Goal: Task Accomplishment & Management: Manage account settings

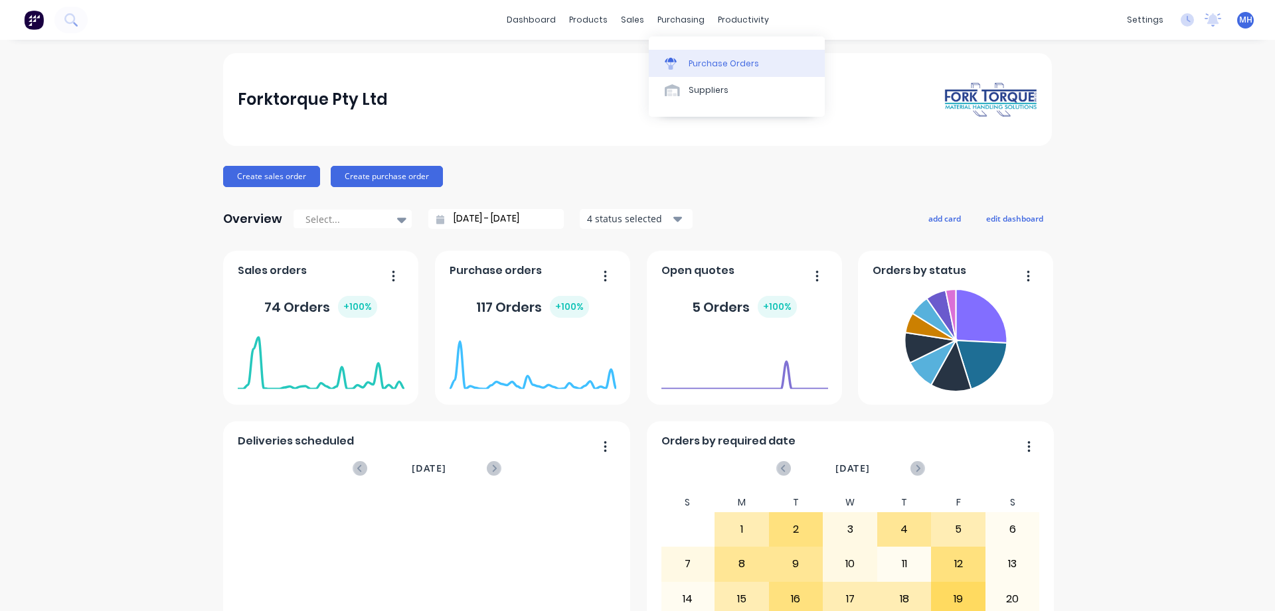
click at [724, 60] on div "Purchase Orders" at bounding box center [723, 64] width 70 height 12
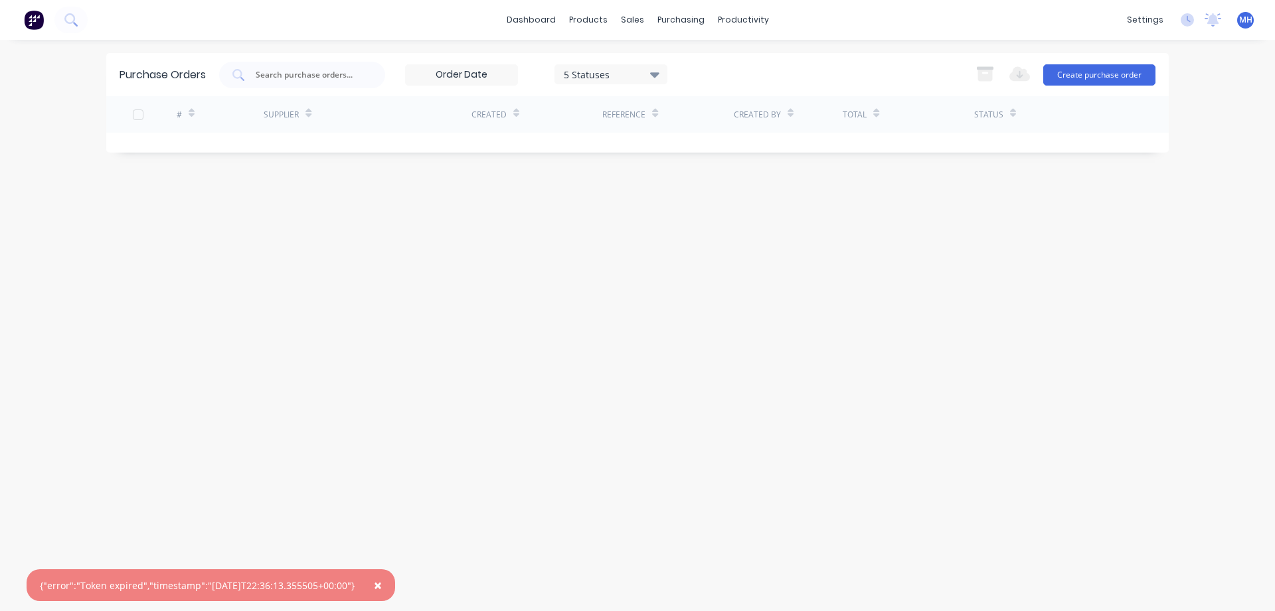
click at [382, 584] on span "×" at bounding box center [378, 585] width 8 height 19
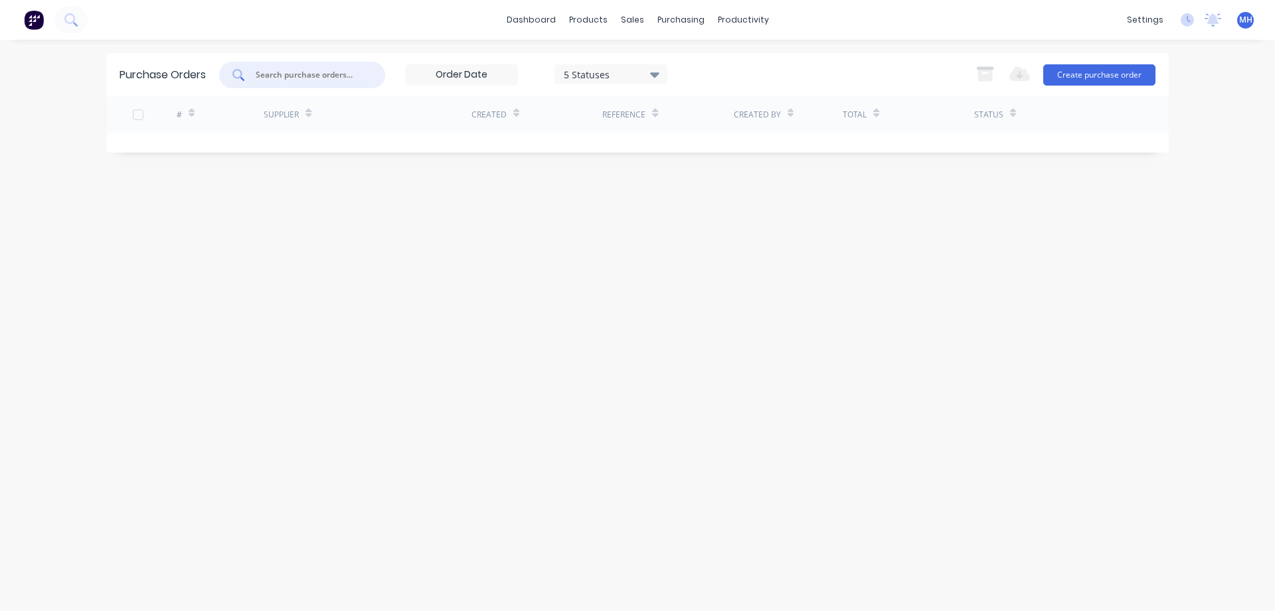
click at [313, 77] on input "text" at bounding box center [309, 74] width 110 height 13
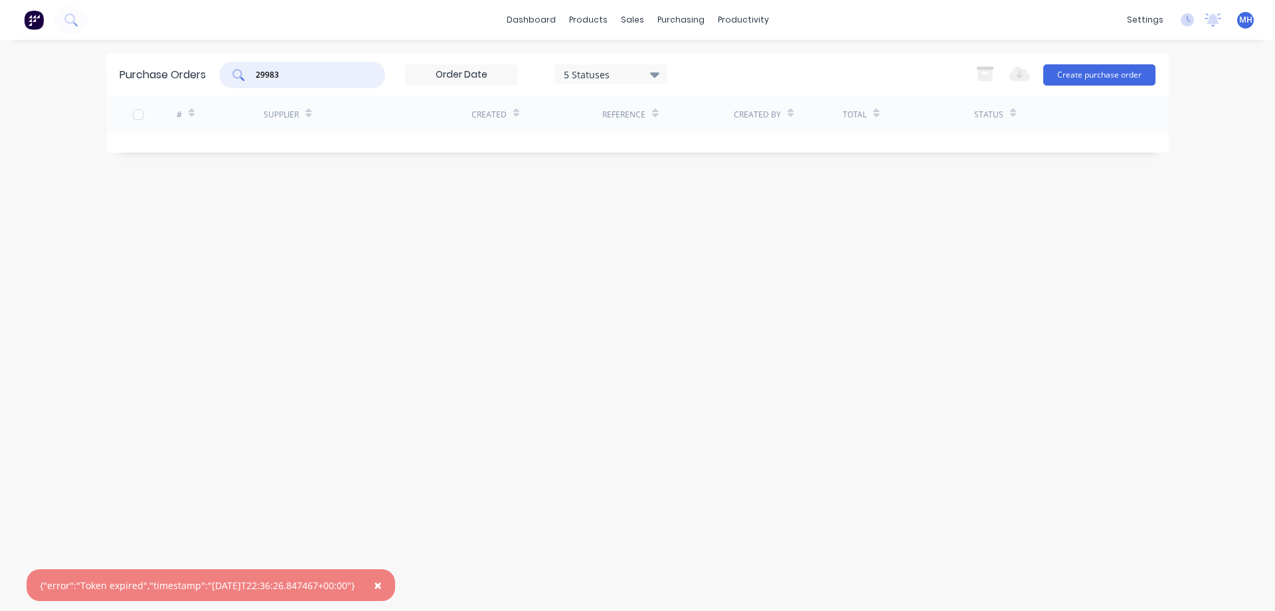
type input "29983"
click at [386, 584] on button "×" at bounding box center [378, 586] width 35 height 32
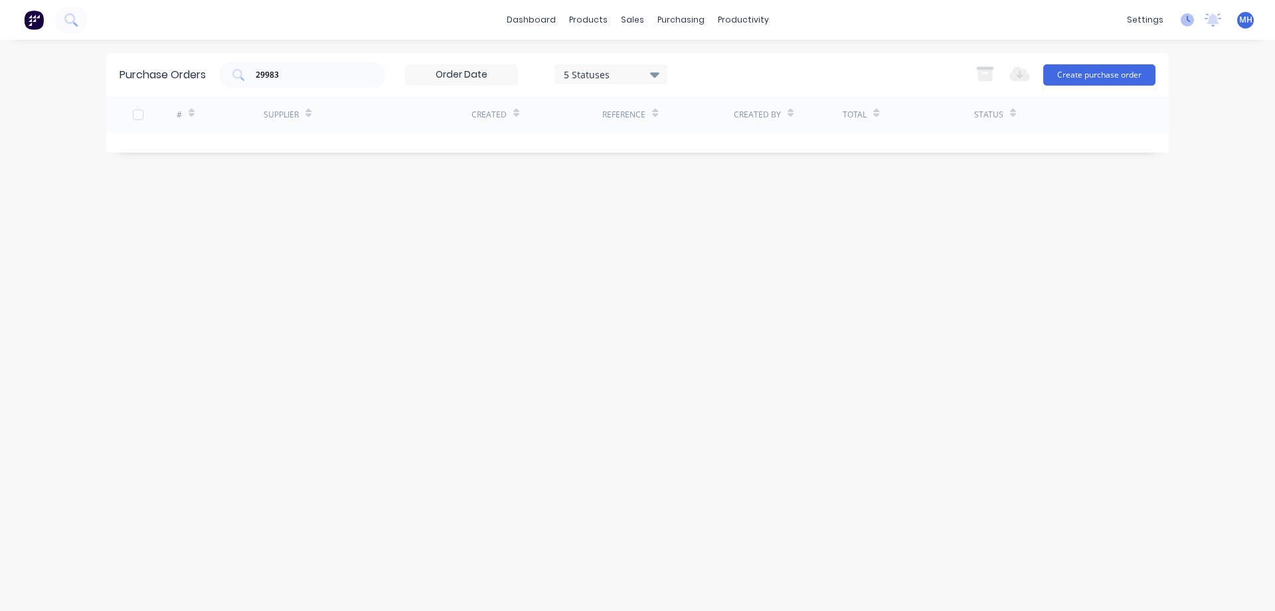
click at [1190, 17] on icon at bounding box center [1186, 19] width 13 height 13
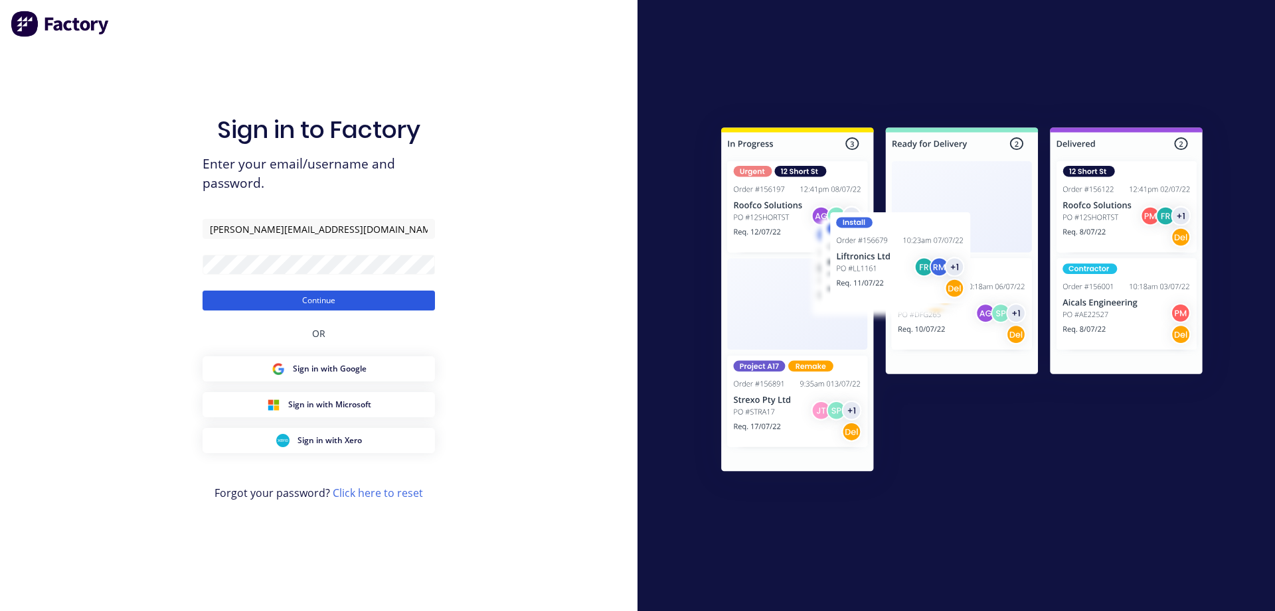
click at [341, 303] on button "Continue" at bounding box center [318, 301] width 232 height 20
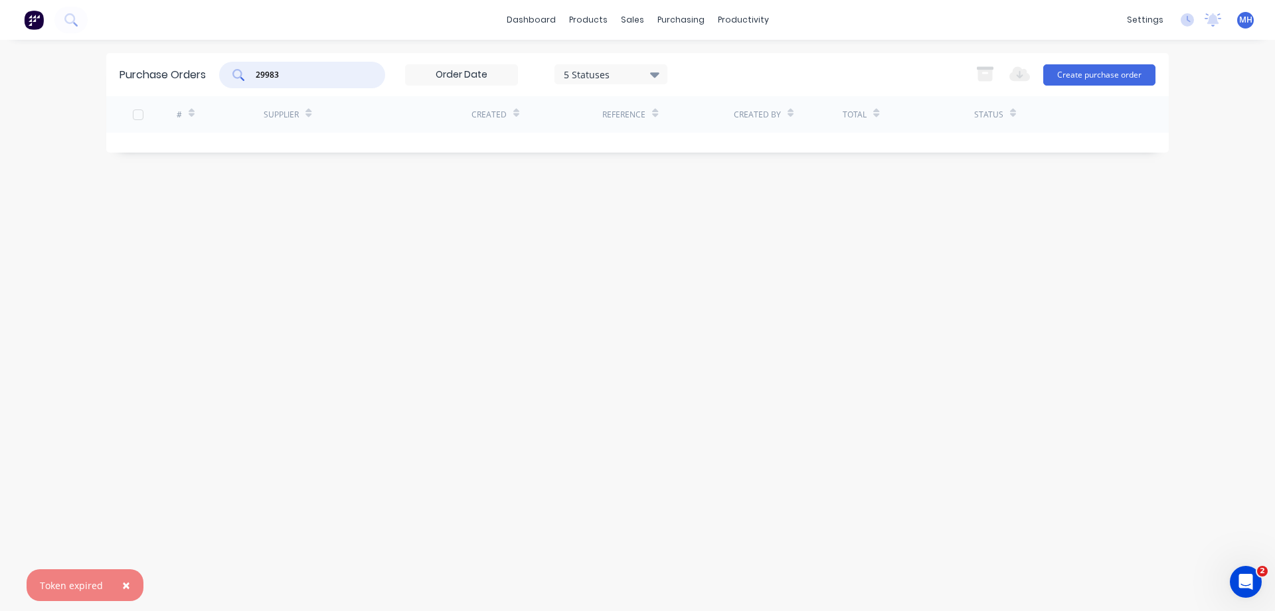
drag, startPoint x: 301, startPoint y: 78, endPoint x: 202, endPoint y: 96, distance: 100.7
click at [254, 74] on input "29983" at bounding box center [309, 74] width 110 height 13
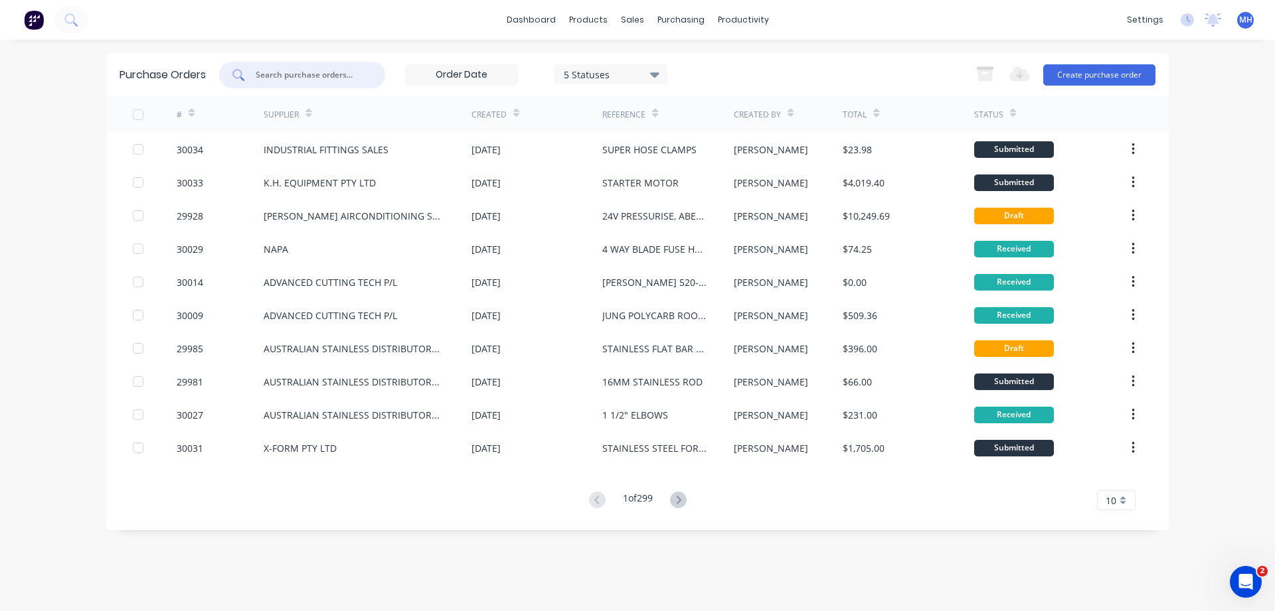
click at [311, 77] on input "text" at bounding box center [309, 74] width 110 height 13
type input "29983"
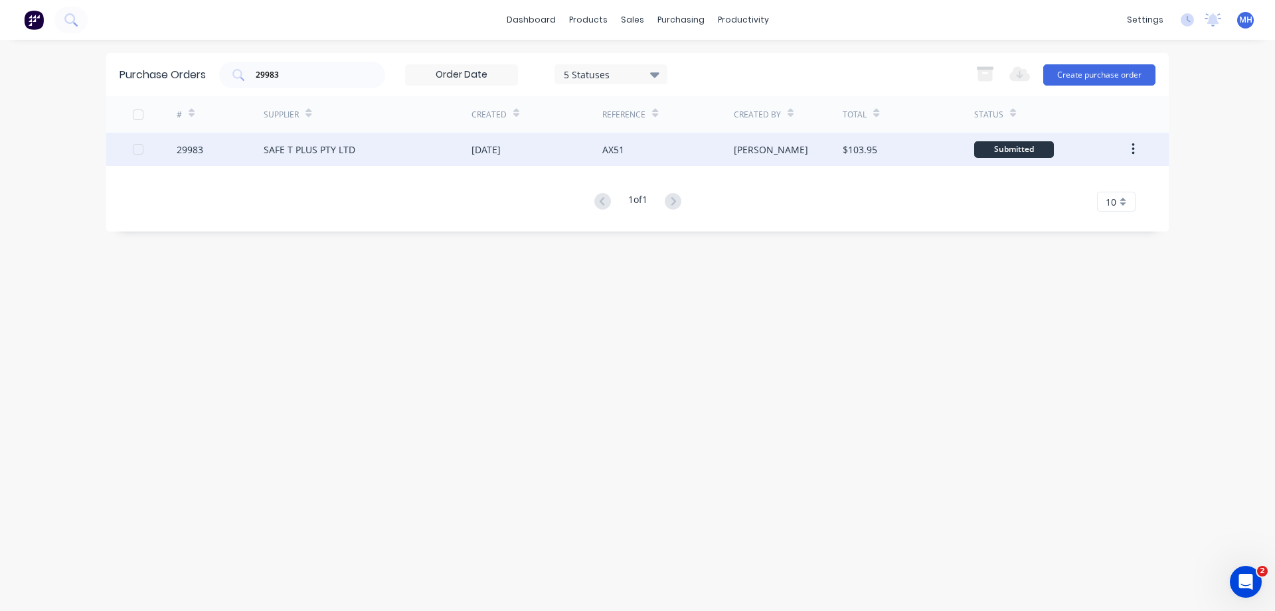
click at [356, 149] on div "SAFE T PLUS PTY LTD" at bounding box center [368, 149] width 208 height 33
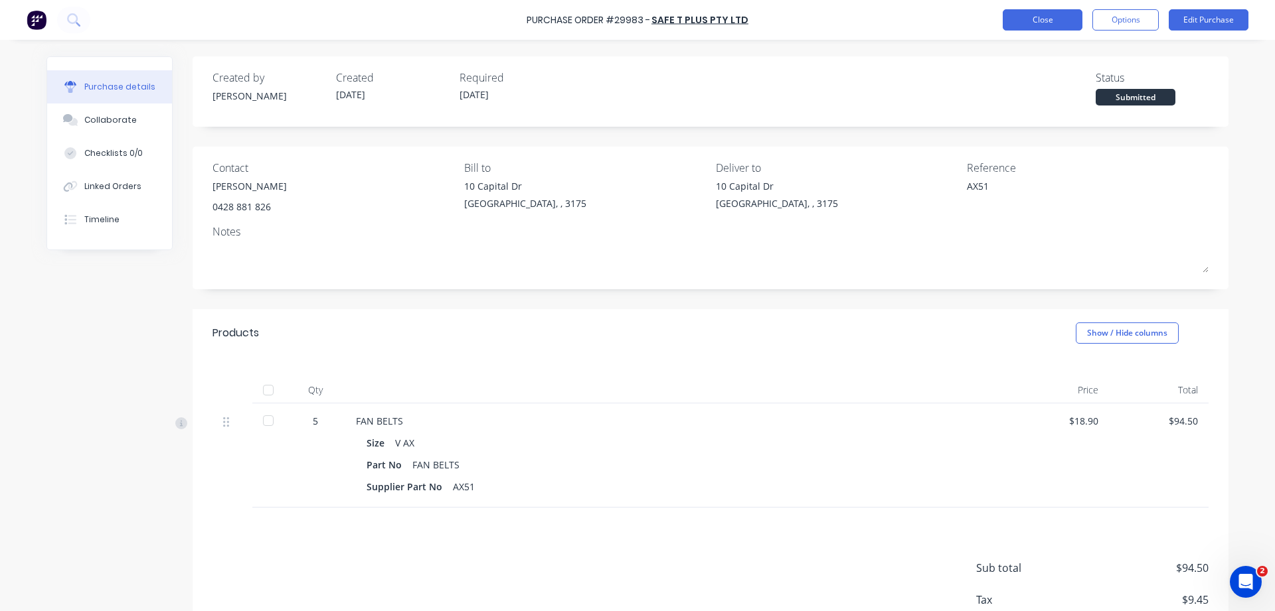
click at [1013, 17] on button "Close" at bounding box center [1043, 19] width 80 height 21
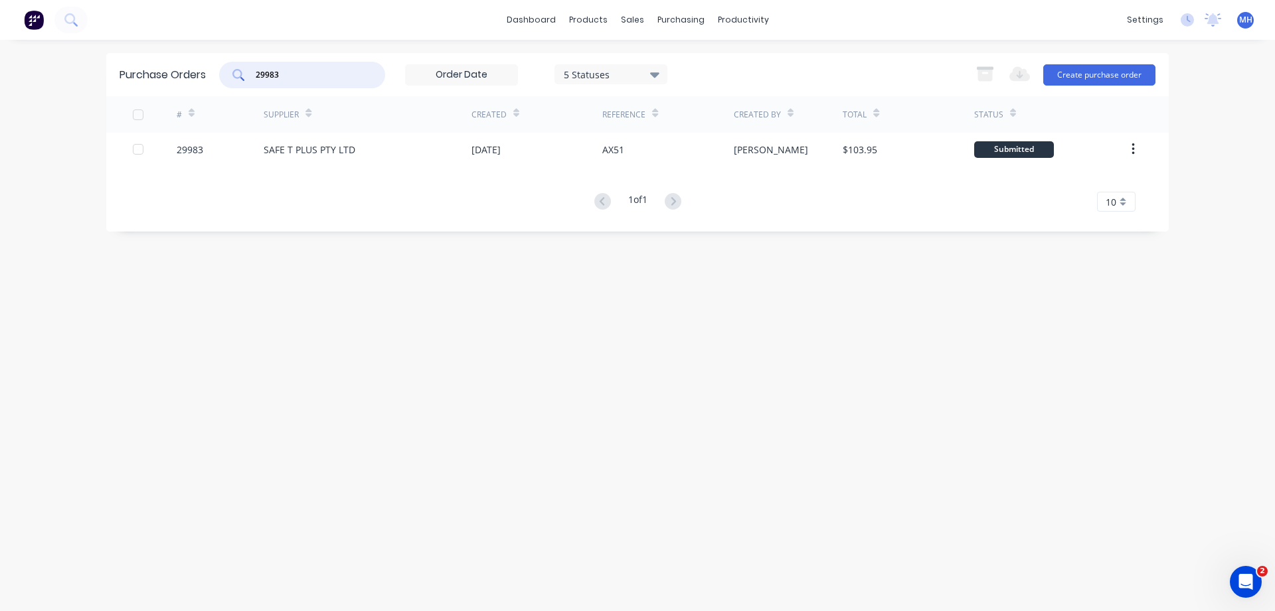
drag, startPoint x: 290, startPoint y: 78, endPoint x: 193, endPoint y: 78, distance: 96.9
click at [254, 78] on input "29983" at bounding box center [309, 74] width 110 height 13
type input "29805"
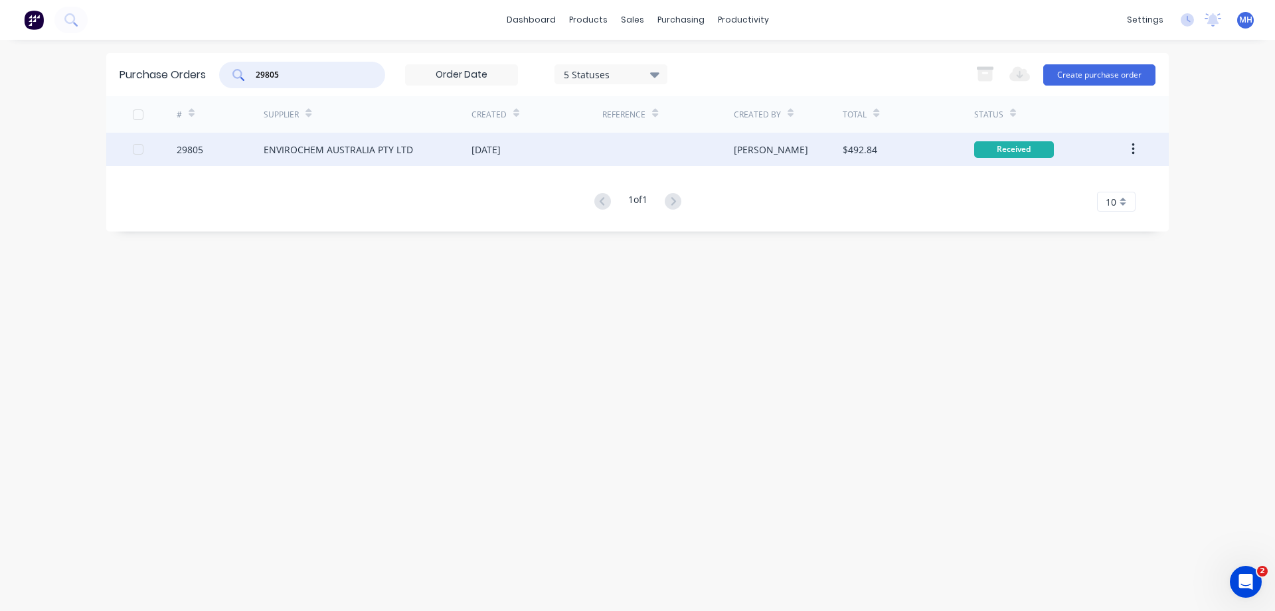
click at [368, 155] on div "ENVIROCHEM AUSTRALIA PTY LTD" at bounding box center [338, 150] width 149 height 14
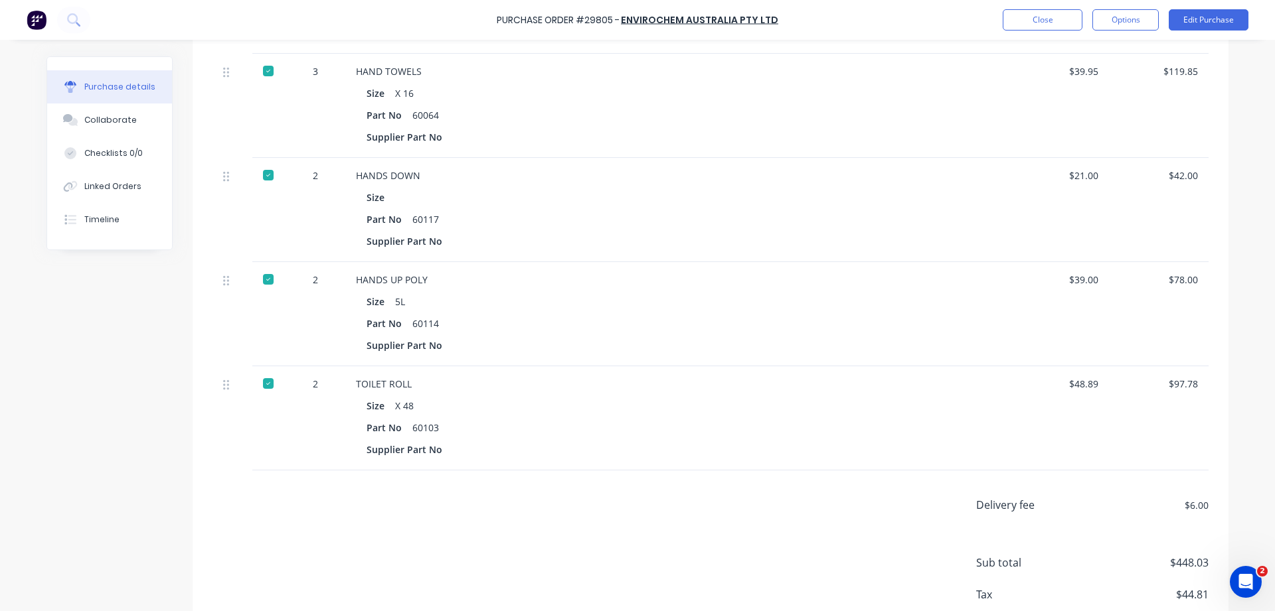
scroll to position [530, 0]
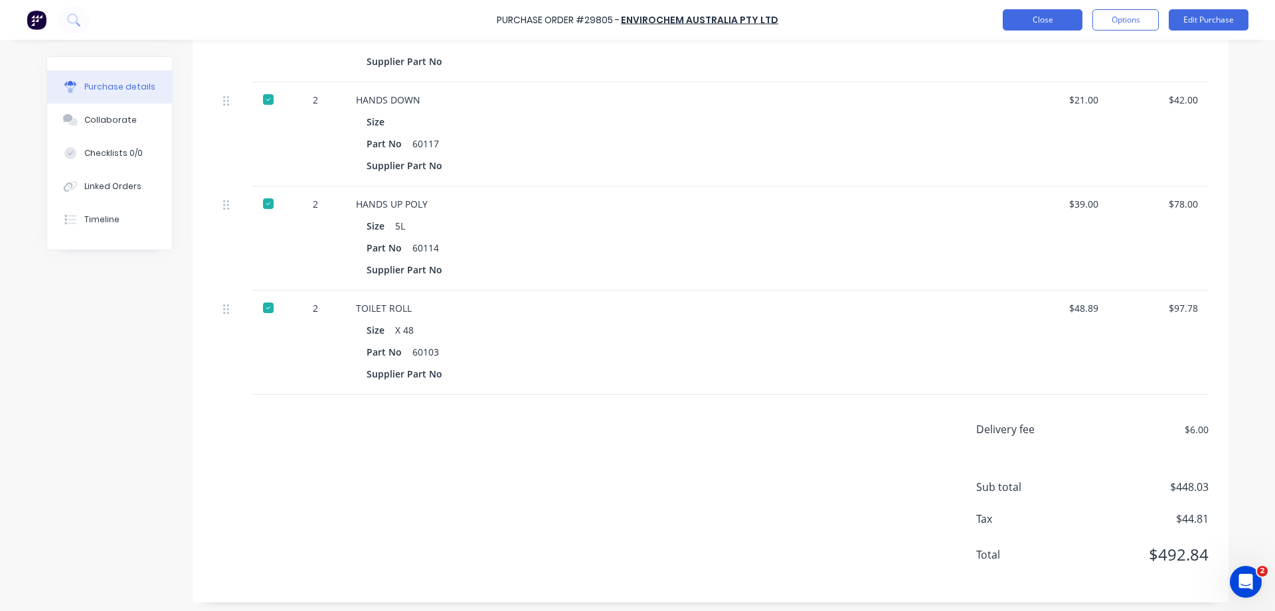
click at [1033, 21] on button "Close" at bounding box center [1043, 19] width 80 height 21
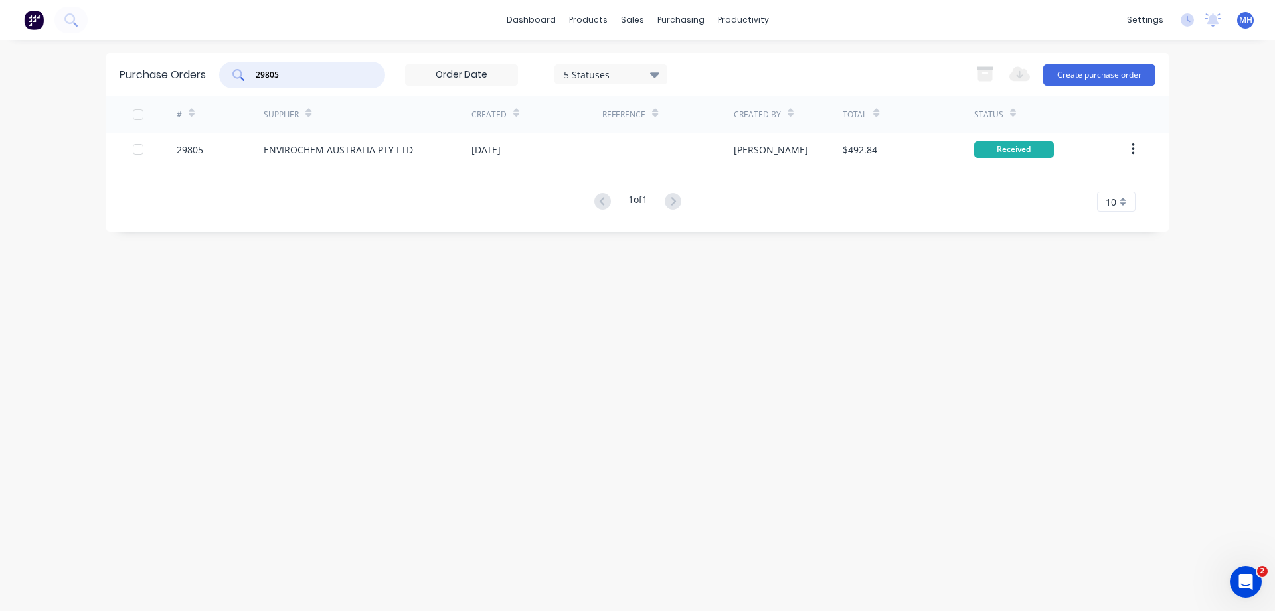
drag, startPoint x: 305, startPoint y: 74, endPoint x: 221, endPoint y: 78, distance: 84.4
click at [254, 78] on input "29805" at bounding box center [309, 74] width 110 height 13
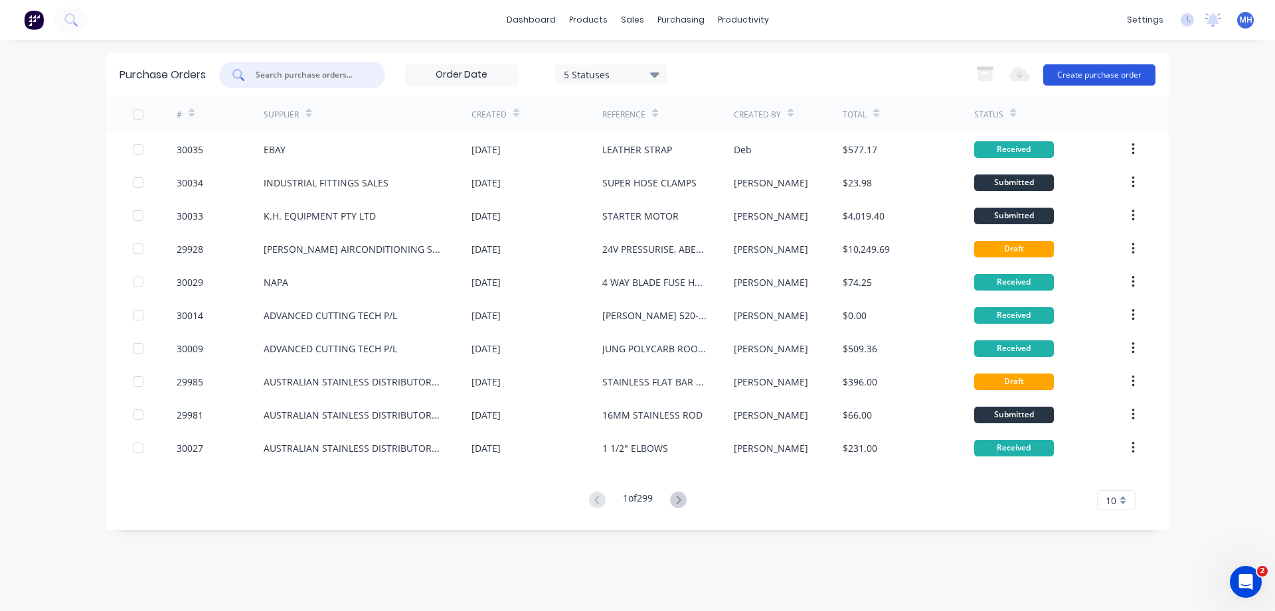
click at [1106, 78] on button "Create purchase order" at bounding box center [1099, 74] width 112 height 21
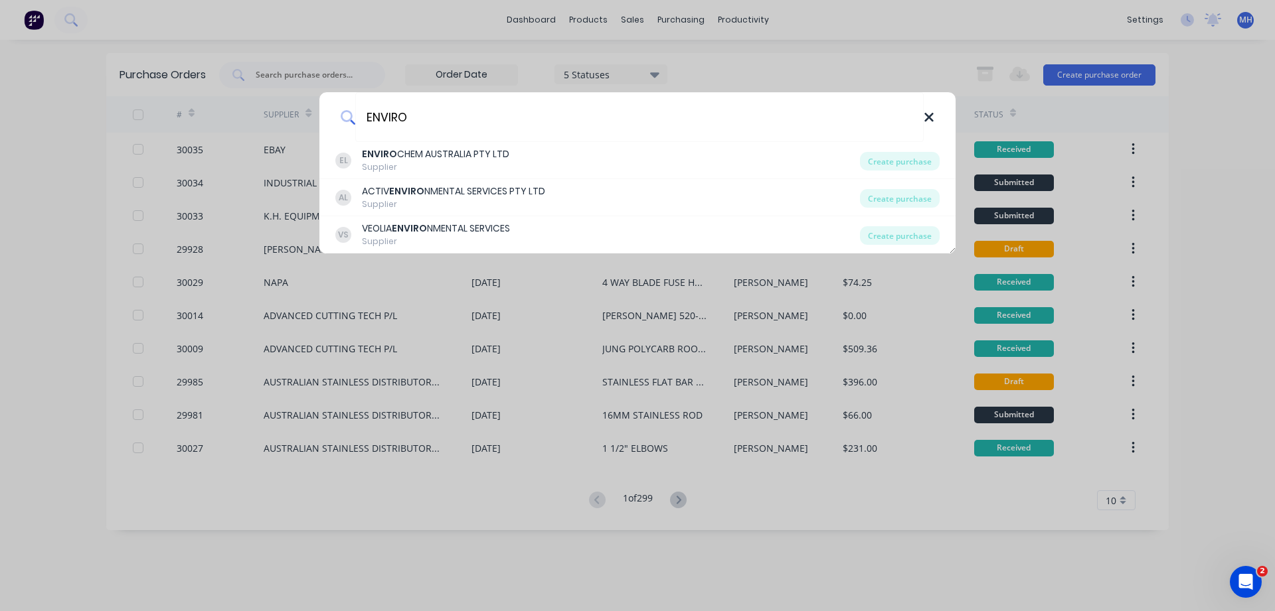
type input "ENVIRO"
click at [933, 115] on icon at bounding box center [929, 117] width 11 height 15
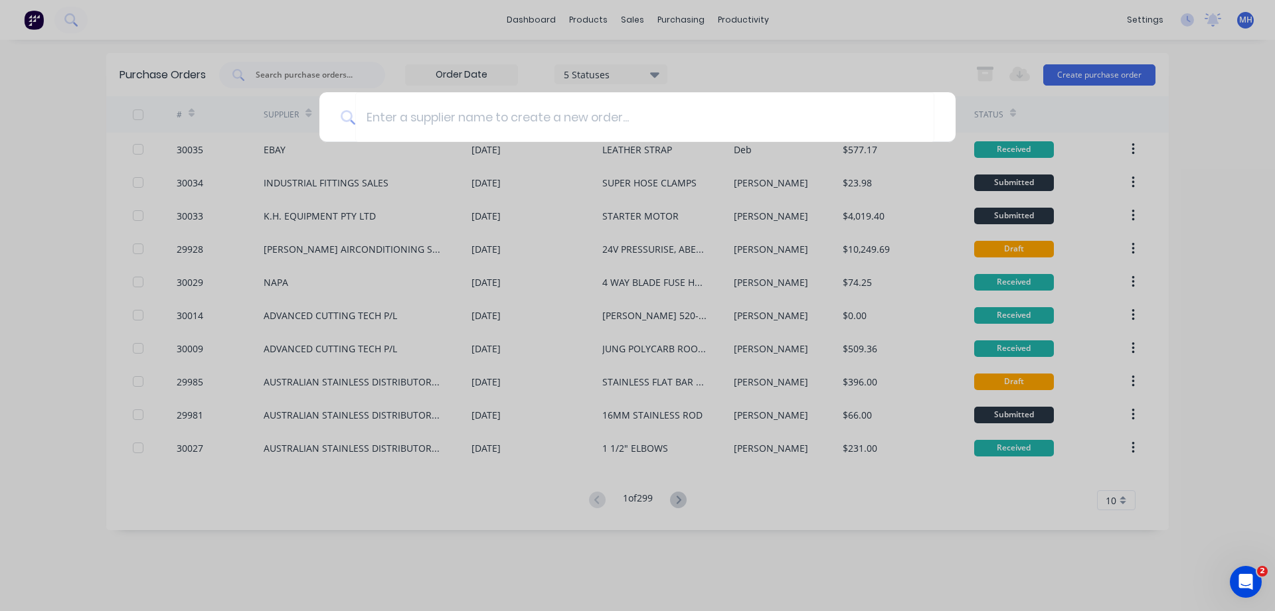
click at [937, 24] on div at bounding box center [637, 305] width 1275 height 611
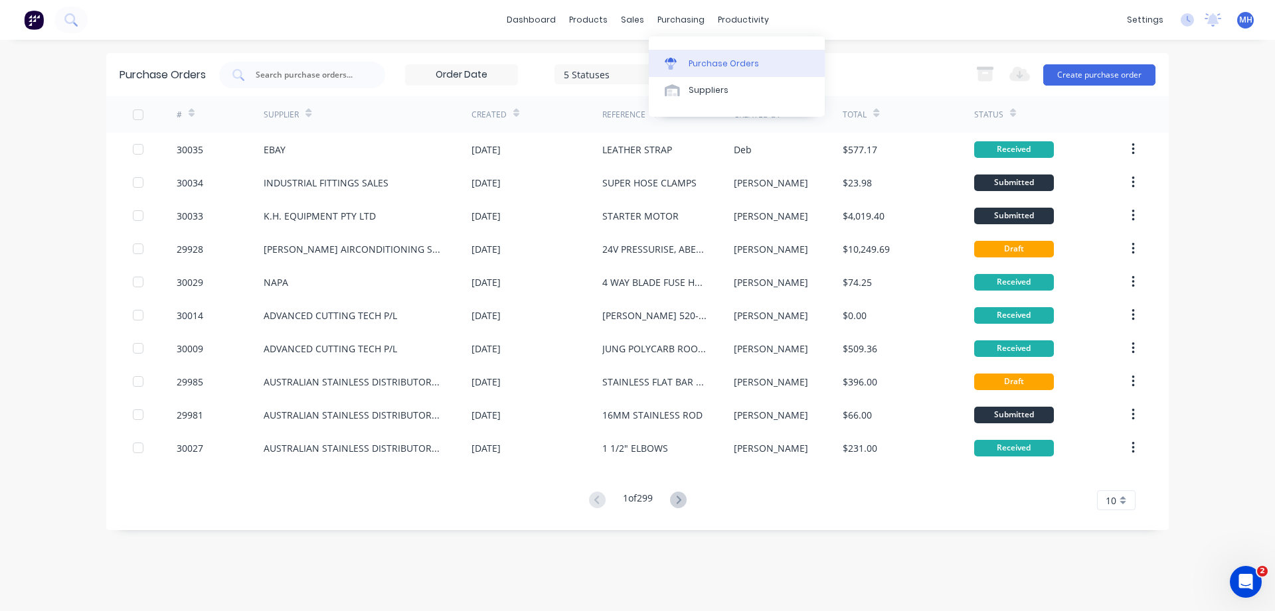
click at [712, 67] on div "Purchase Orders" at bounding box center [723, 64] width 70 height 12
click at [713, 89] on div "Suppliers" at bounding box center [708, 90] width 40 height 12
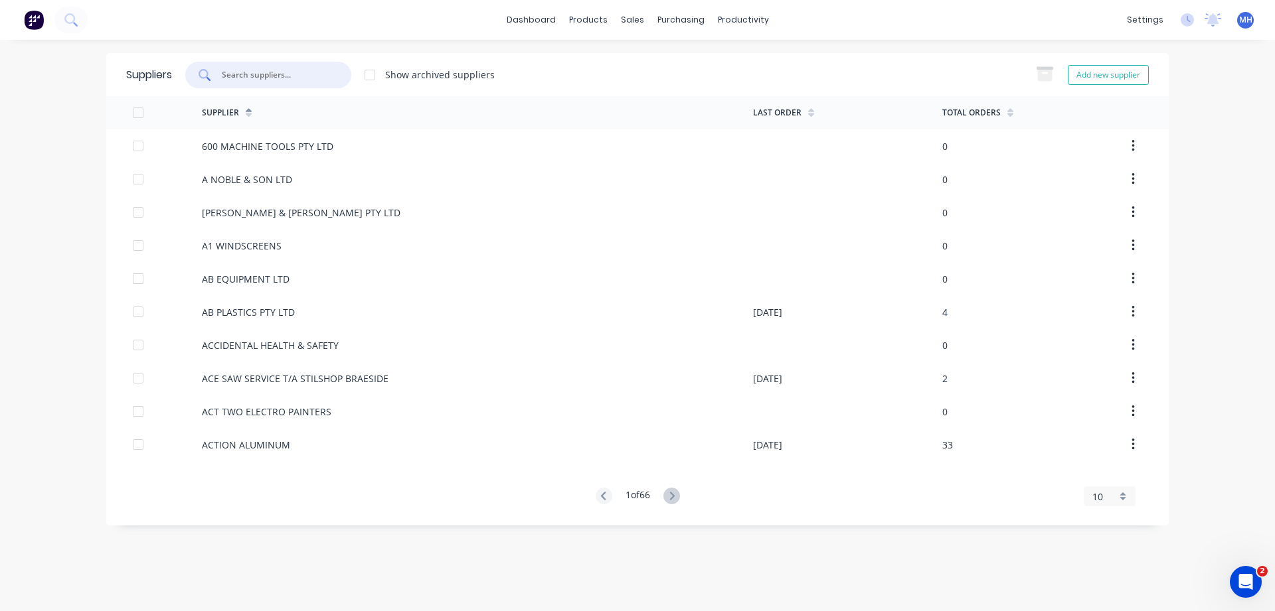
click at [262, 77] on input "text" at bounding box center [275, 74] width 110 height 13
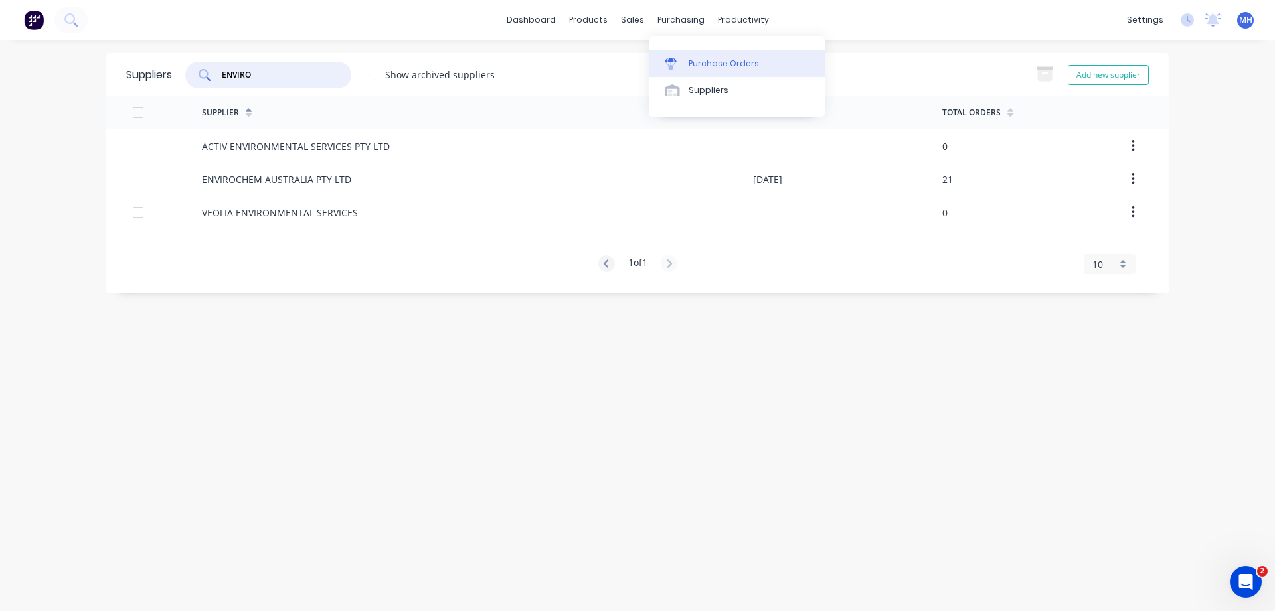
type input "ENVIRO"
click at [683, 61] on div at bounding box center [675, 64] width 20 height 12
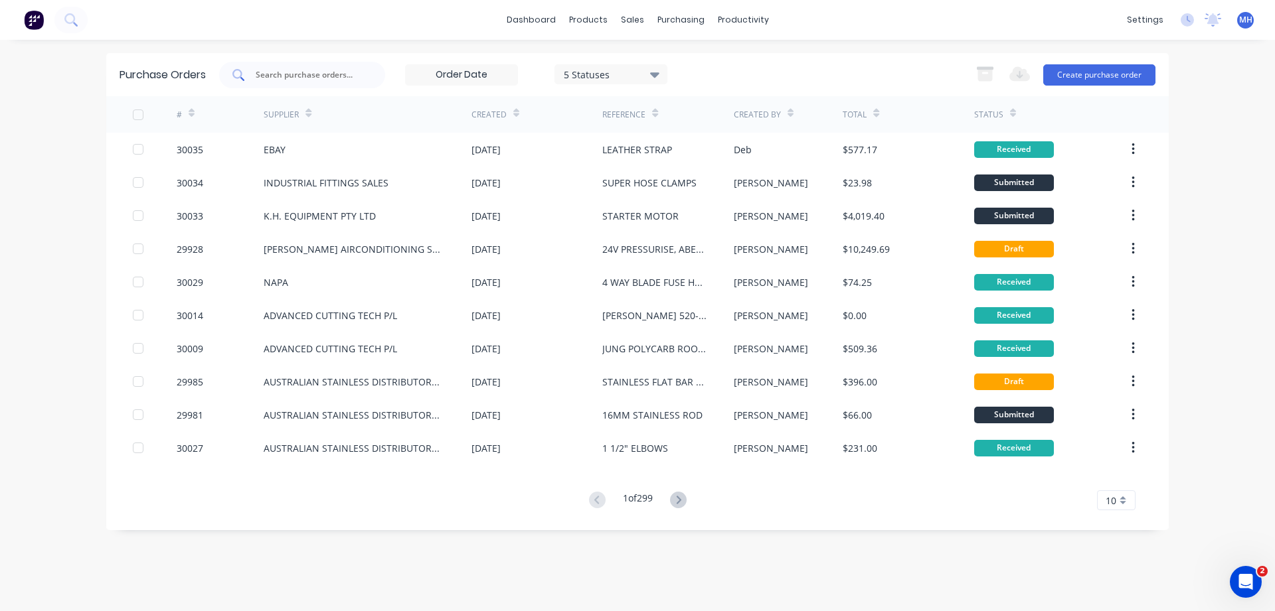
click at [293, 78] on input "text" at bounding box center [309, 74] width 110 height 13
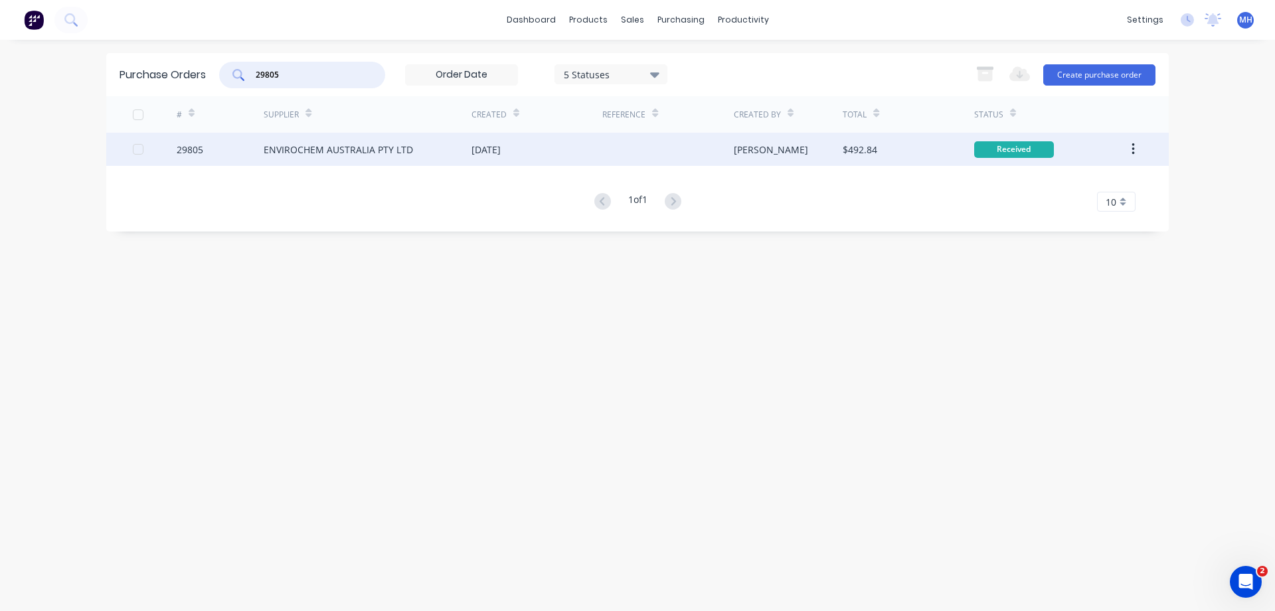
type input "29805"
click at [593, 155] on div "[DATE]" at bounding box center [536, 149] width 131 height 33
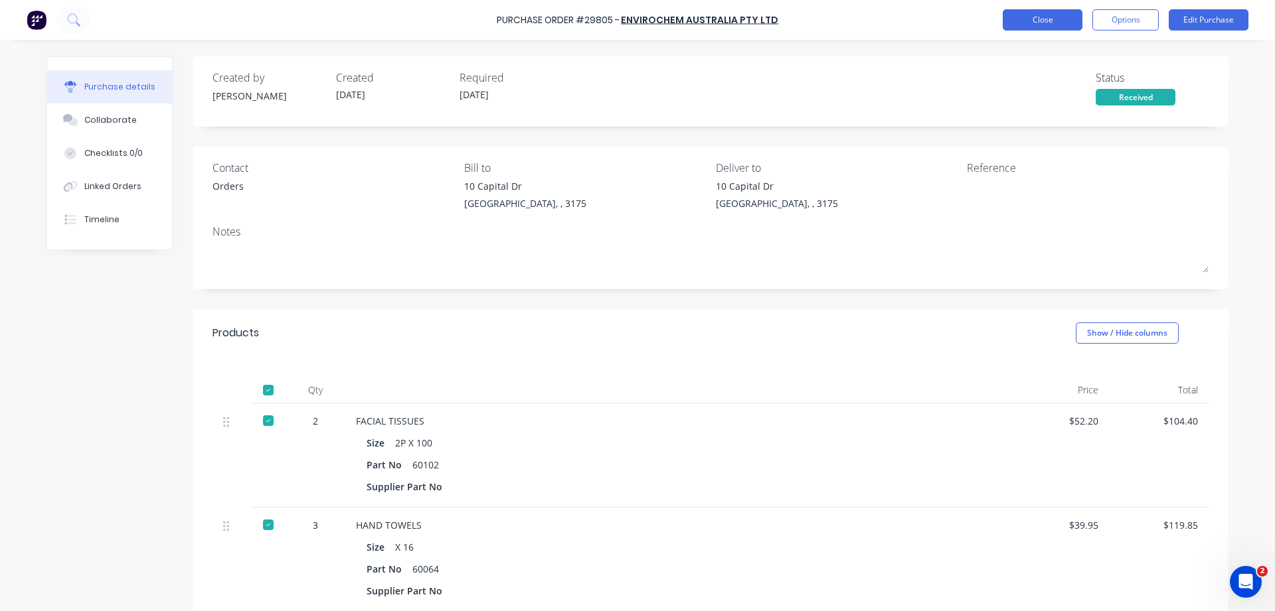
click at [1036, 21] on button "Close" at bounding box center [1043, 19] width 80 height 21
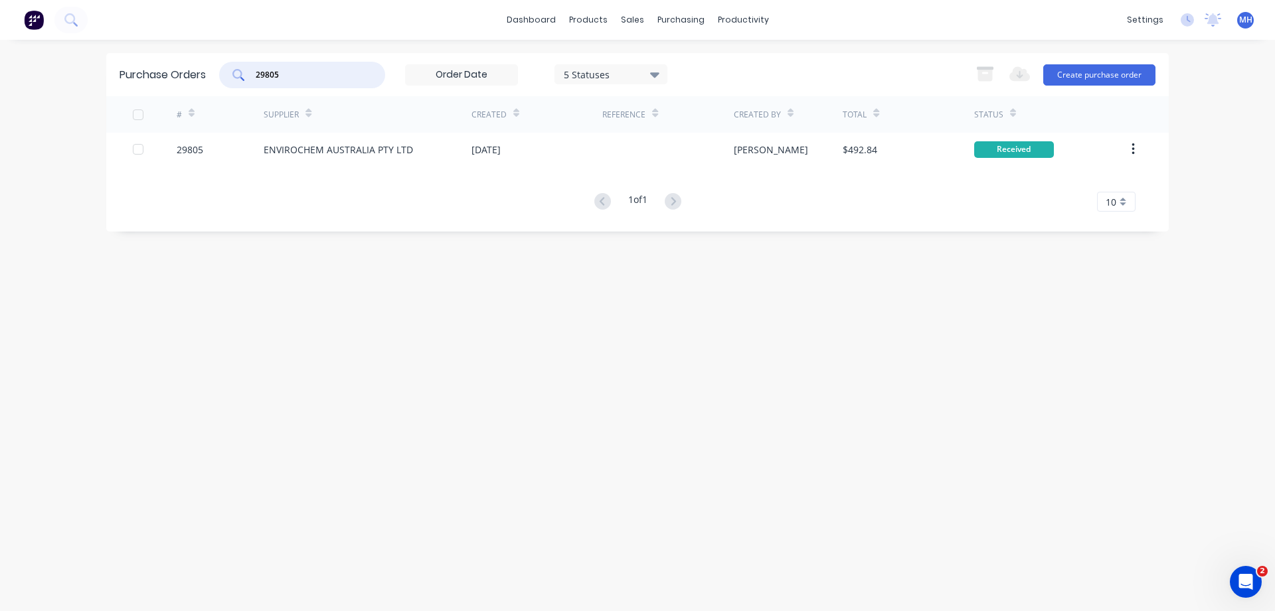
drag, startPoint x: 287, startPoint y: 78, endPoint x: 228, endPoint y: 73, distance: 60.0
click at [254, 72] on input "29805" at bounding box center [309, 74] width 110 height 13
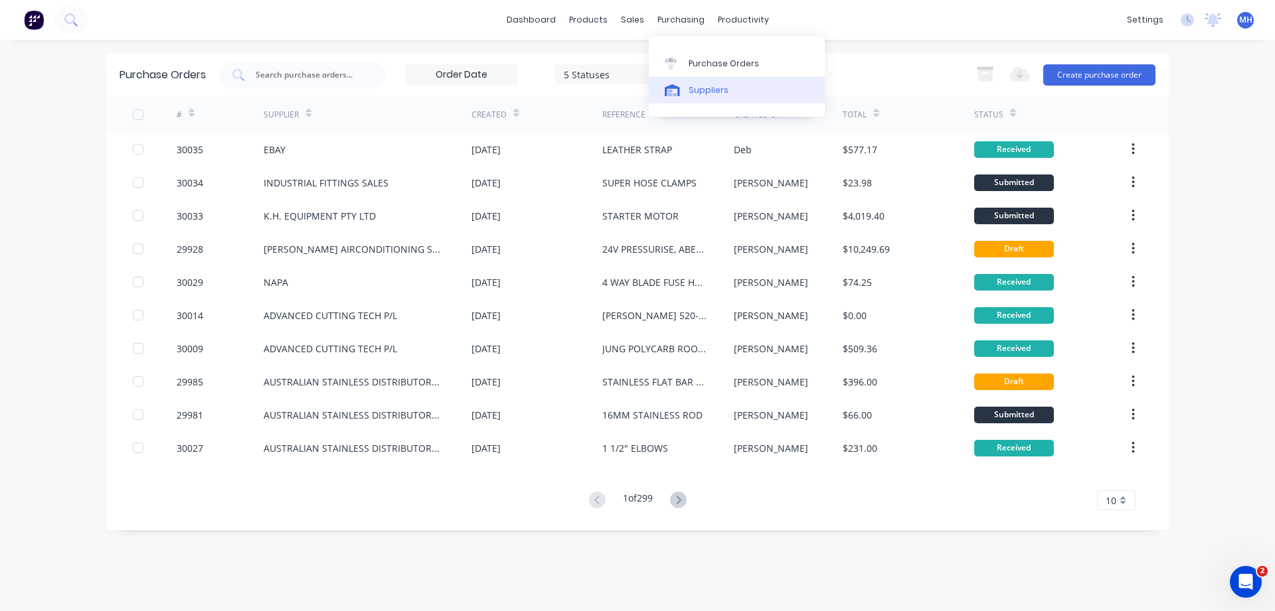
click at [708, 98] on link "Suppliers" at bounding box center [737, 90] width 176 height 27
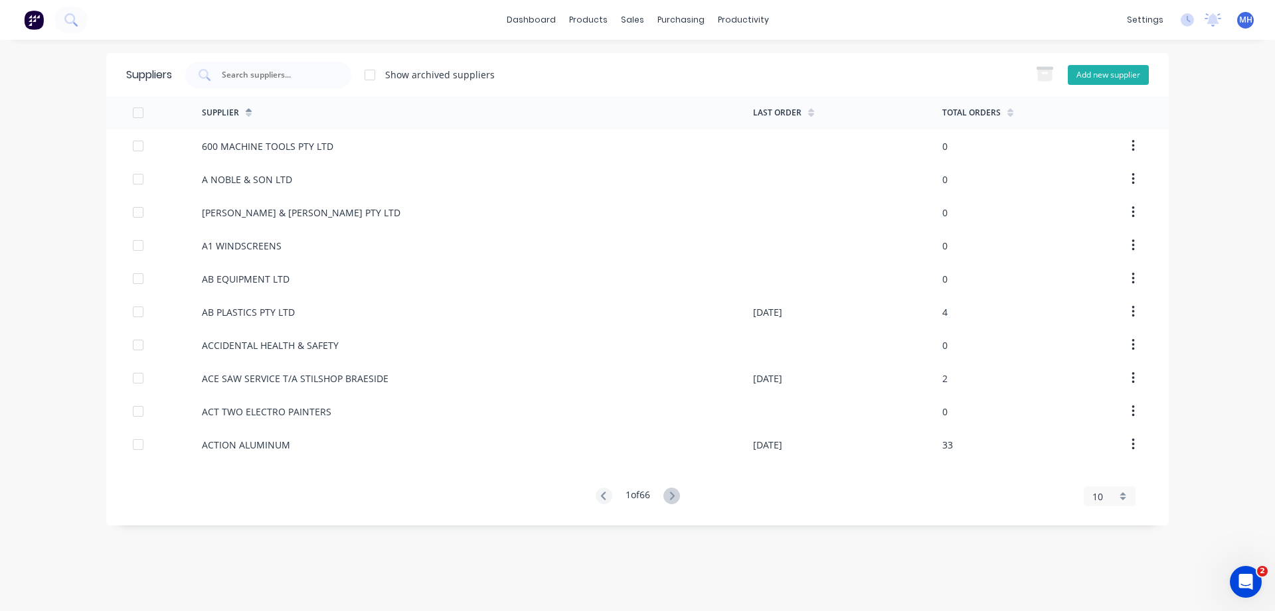
click at [1113, 81] on button "Add new supplier" at bounding box center [1108, 75] width 81 height 20
select select "AU"
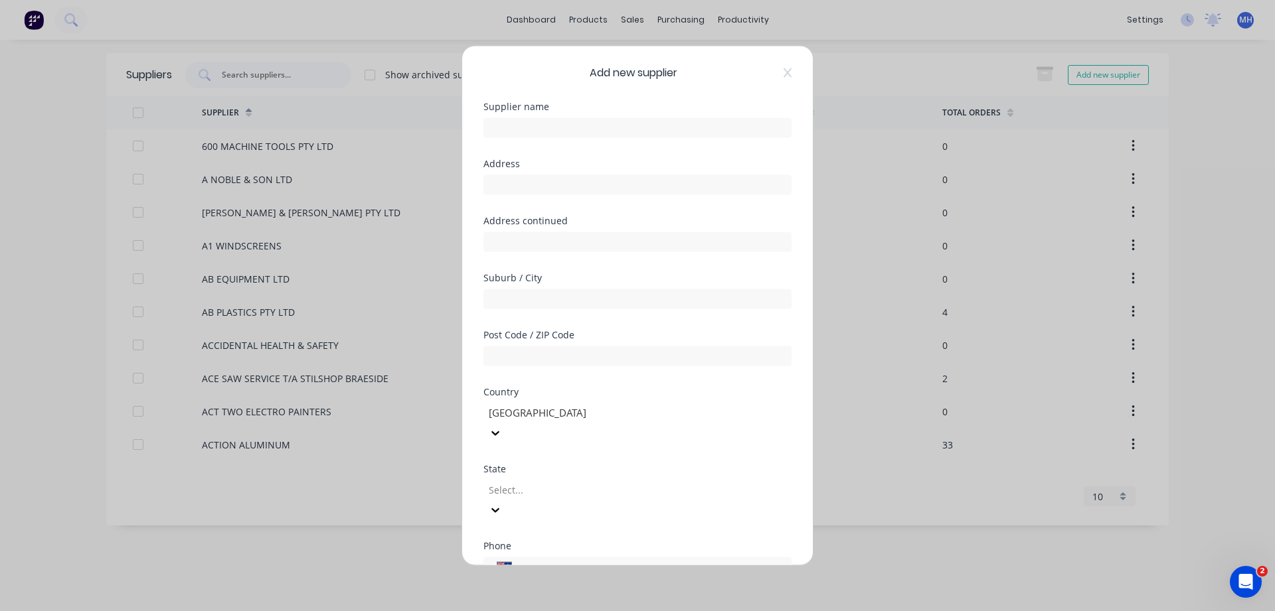
click at [791, 72] on div "Add new supplier Supplier name Address Address continued Suburb / City Post Cod…" at bounding box center [637, 306] width 351 height 520
click at [787, 72] on icon at bounding box center [787, 72] width 8 height 11
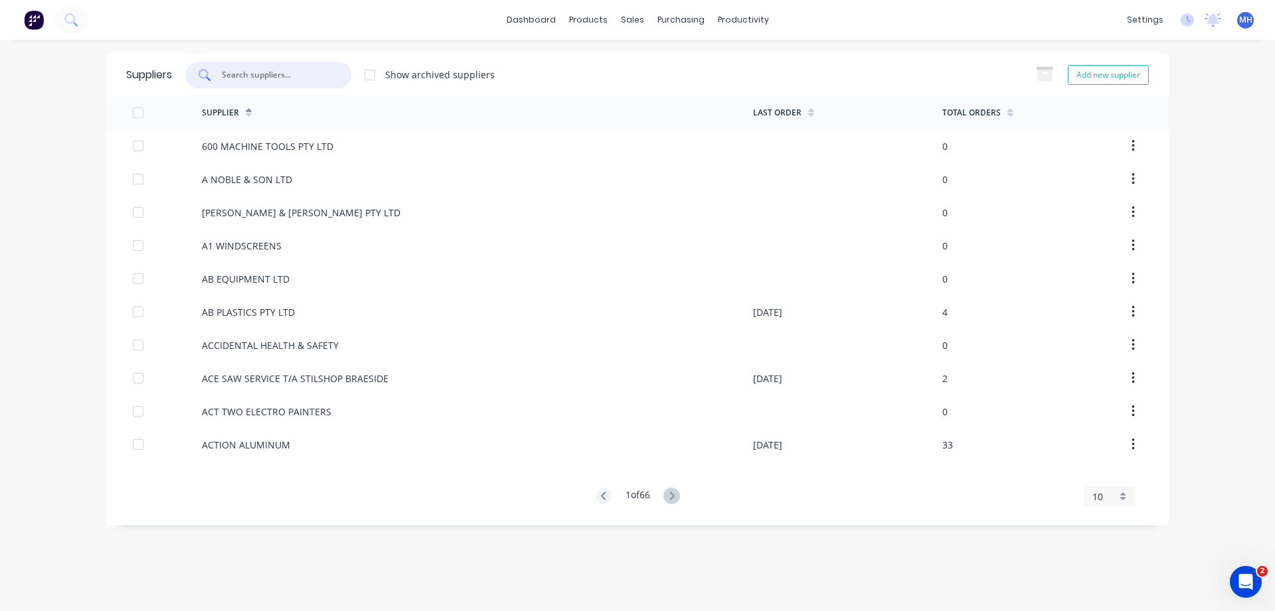
click at [254, 76] on input "text" at bounding box center [275, 74] width 110 height 13
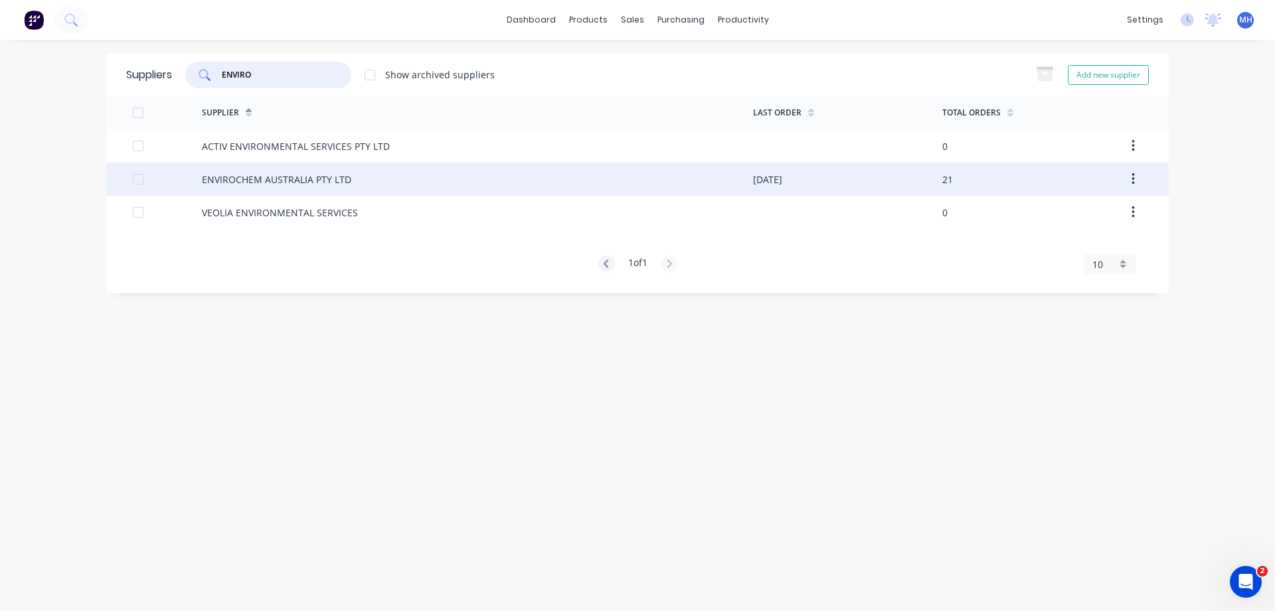
type input "ENVIRO"
click at [339, 183] on div "ENVIROCHEM AUSTRALIA PTY LTD" at bounding box center [276, 180] width 149 height 14
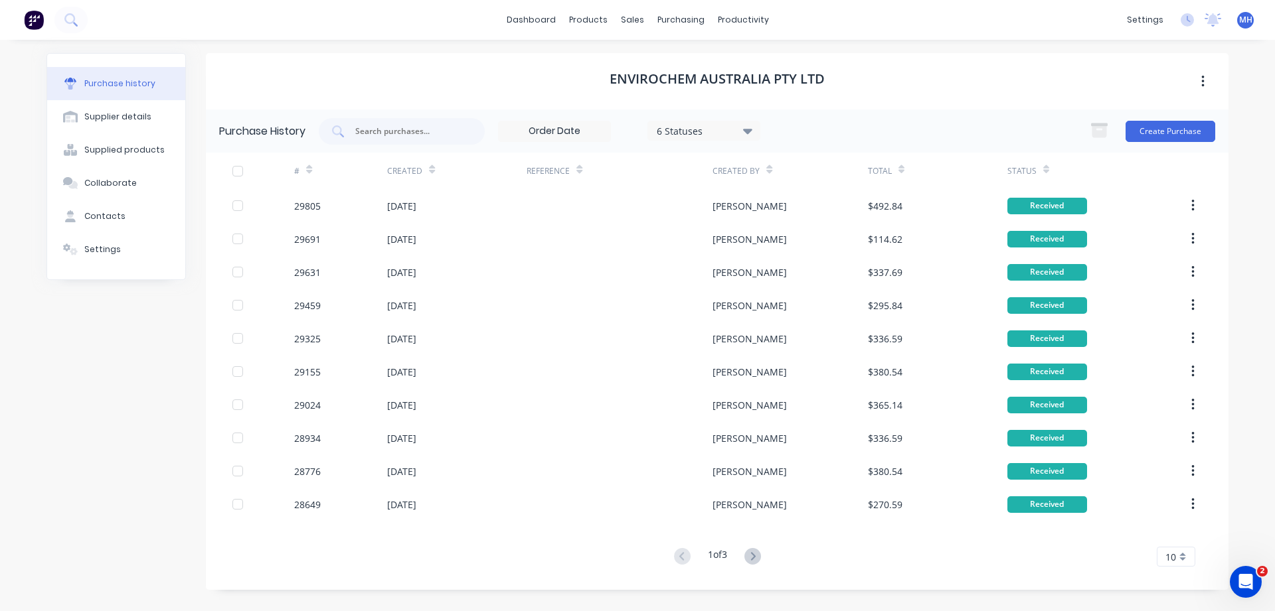
click at [1169, 115] on div "Purchase History 6 Statuses 6 Statuses Create Purchase" at bounding box center [717, 131] width 1022 height 43
click at [1196, 131] on button "Create Purchase" at bounding box center [1170, 131] width 90 height 21
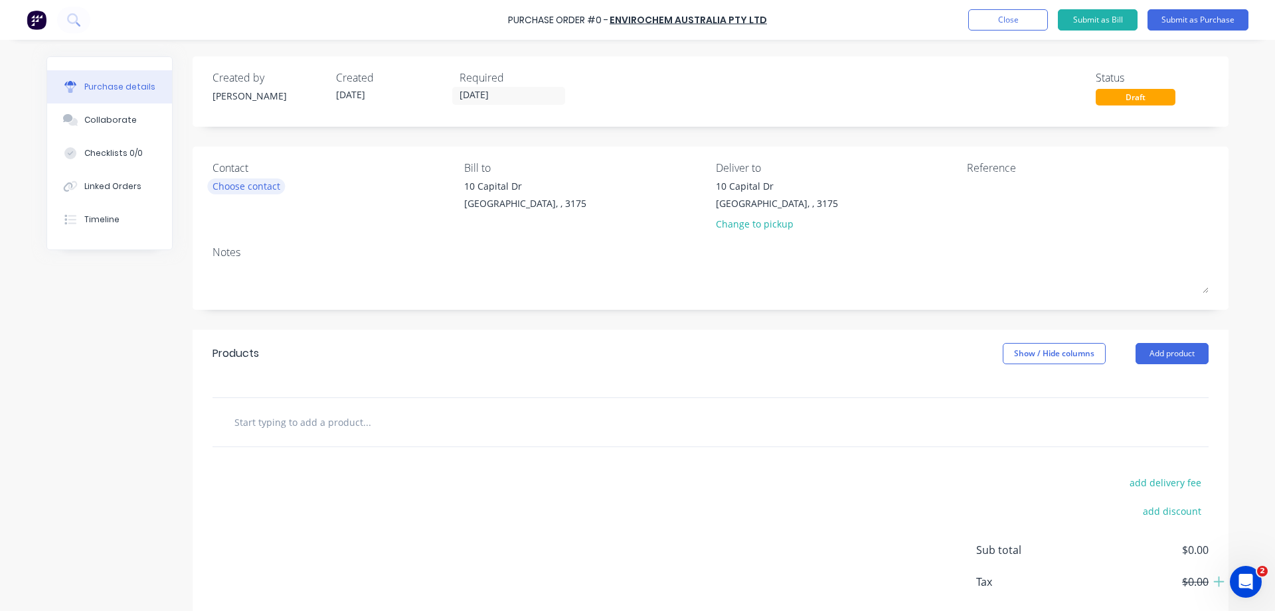
click at [238, 185] on div "Choose contact" at bounding box center [246, 186] width 68 height 14
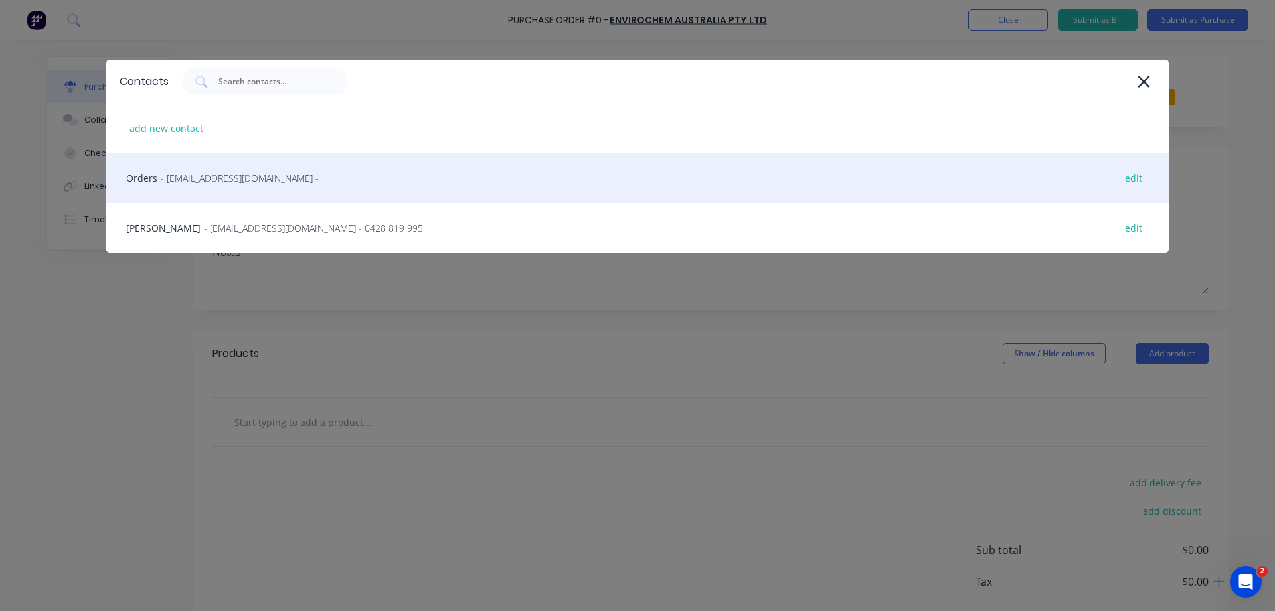
click at [145, 174] on div "Orders - [EMAIL_ADDRESS][DOMAIN_NAME] - edit" at bounding box center [637, 178] width 1062 height 50
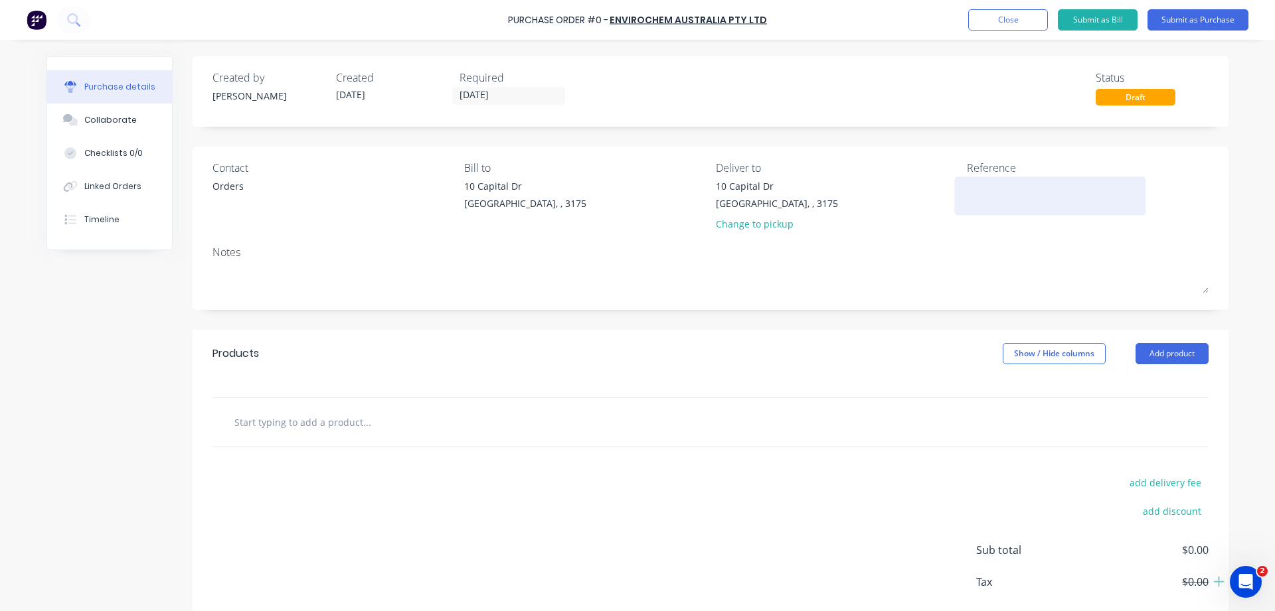
click at [993, 188] on textarea at bounding box center [1050, 194] width 166 height 30
click at [240, 421] on input "text" at bounding box center [367, 422] width 266 height 27
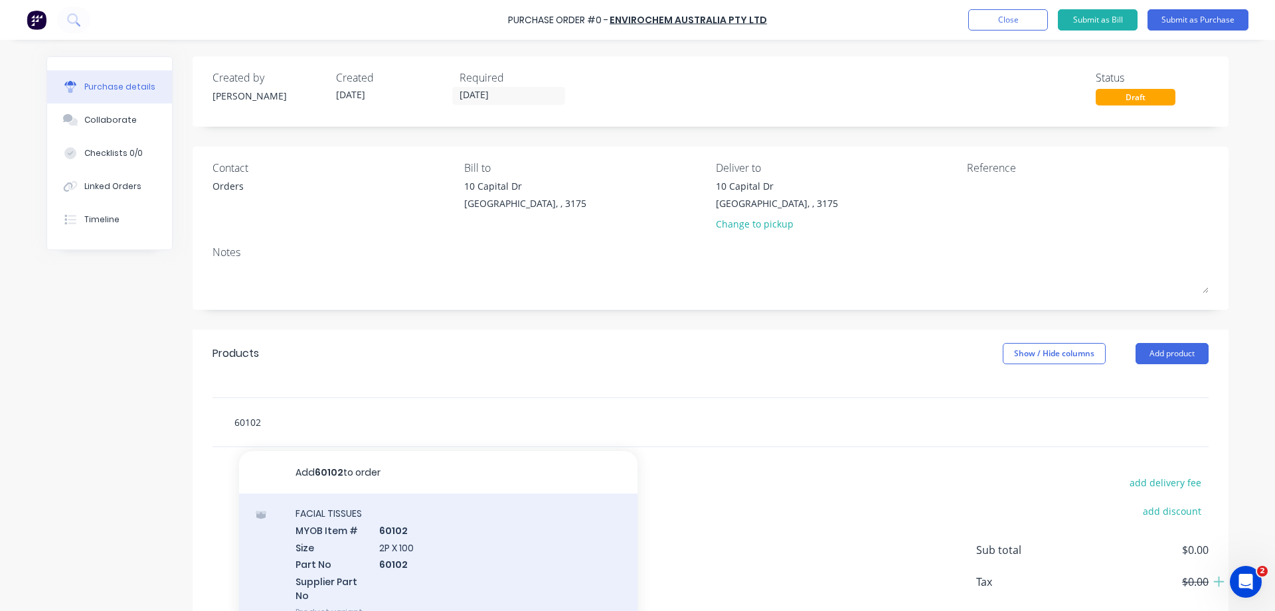
type input "60102"
click at [396, 532] on div "FACIAL TISSUES MYOB Item # 60102 Size 2P X 100 Part No 60102 Supplier Part No P…" at bounding box center [438, 563] width 398 height 138
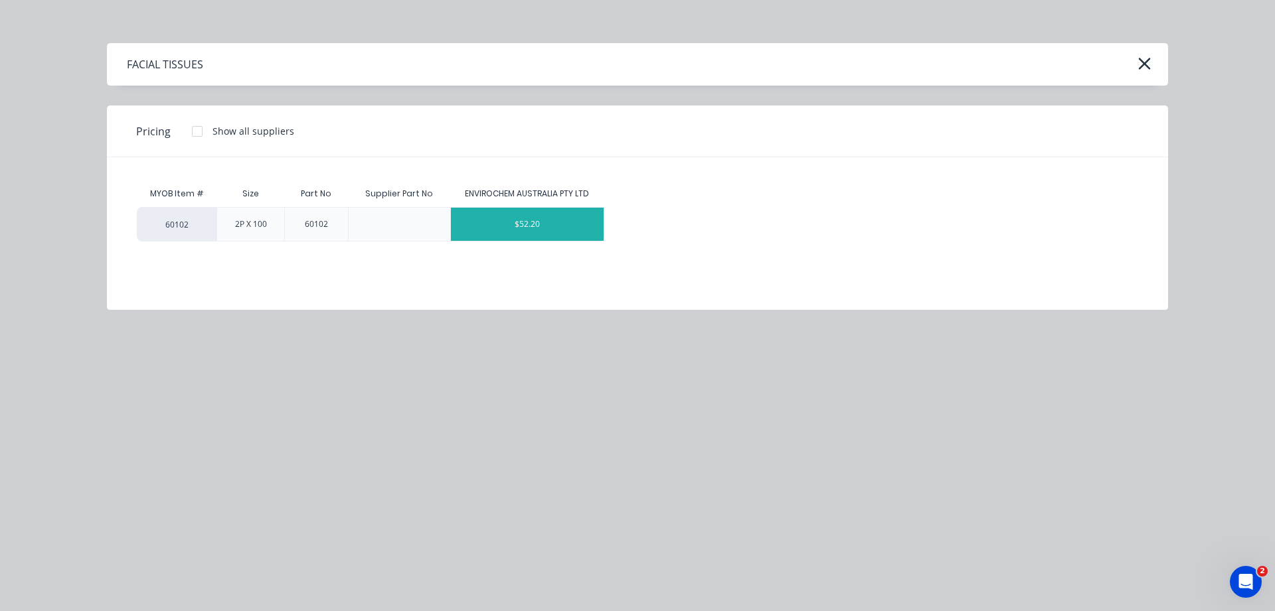
click at [528, 228] on div "$52.20" at bounding box center [527, 224] width 153 height 33
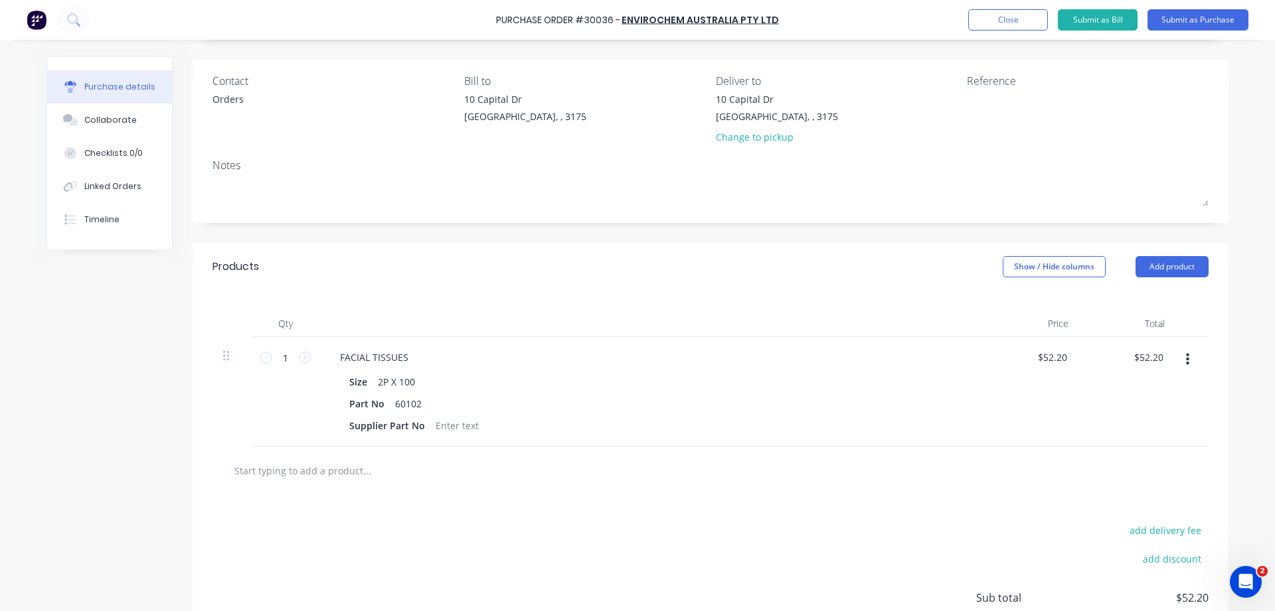
scroll to position [200, 0]
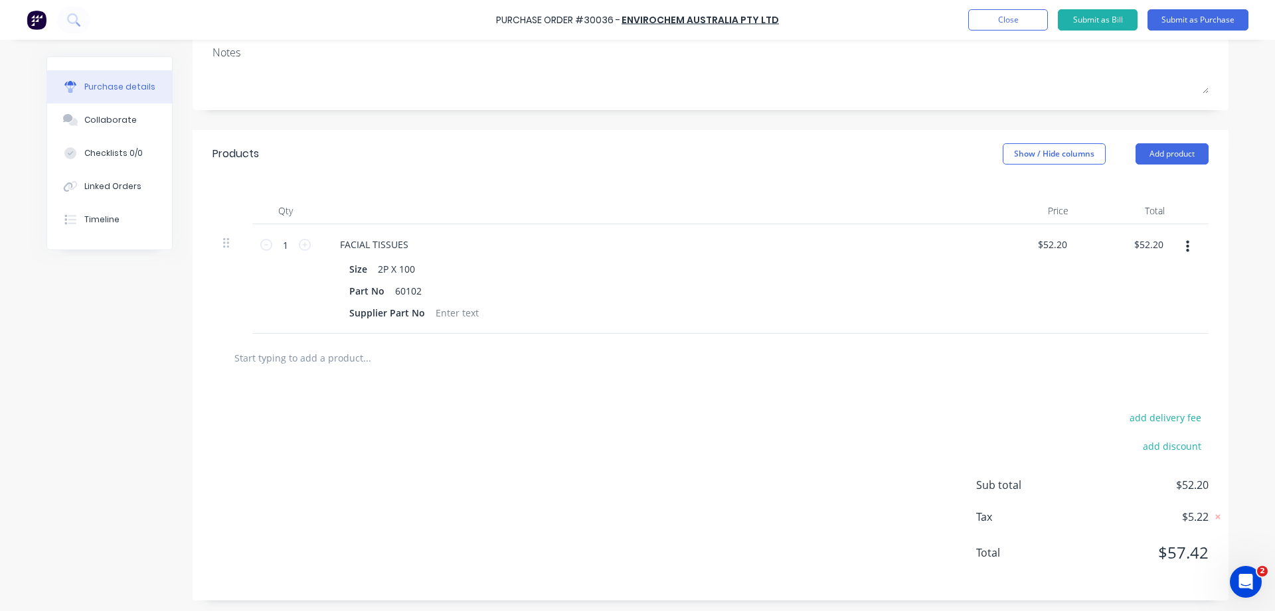
click at [238, 355] on input "text" at bounding box center [367, 358] width 266 height 27
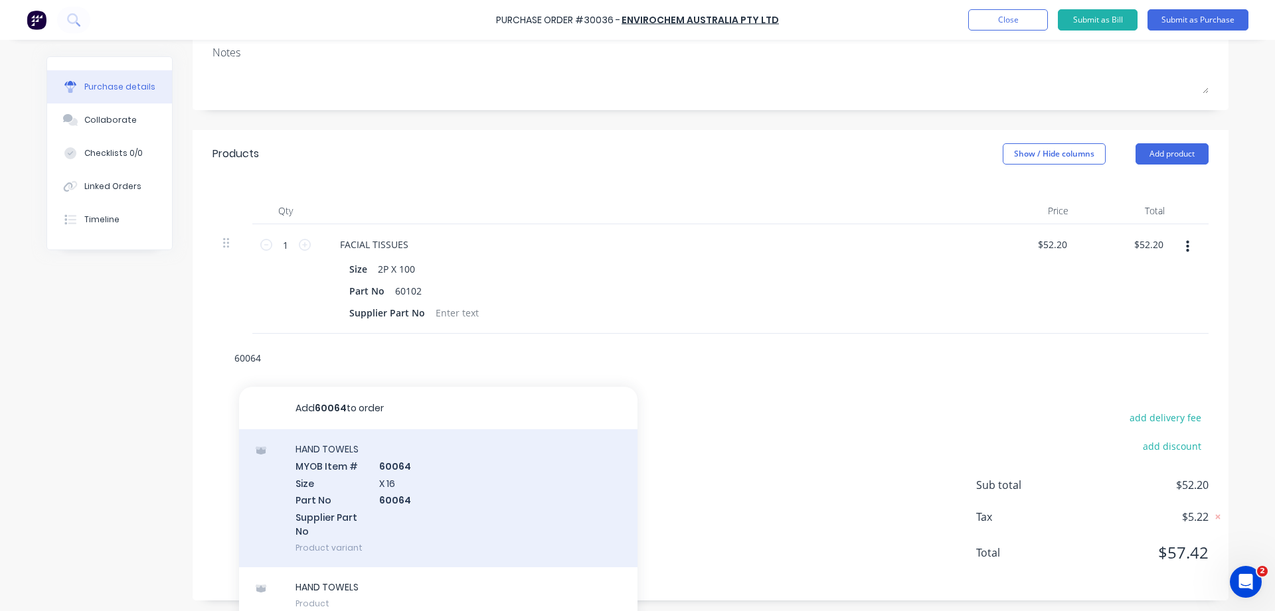
type input "60064"
click at [310, 467] on div "HAND TOWELS MYOB Item # 60064 Size X 16 Part No 60064 Supplier Part No Product …" at bounding box center [438, 499] width 398 height 138
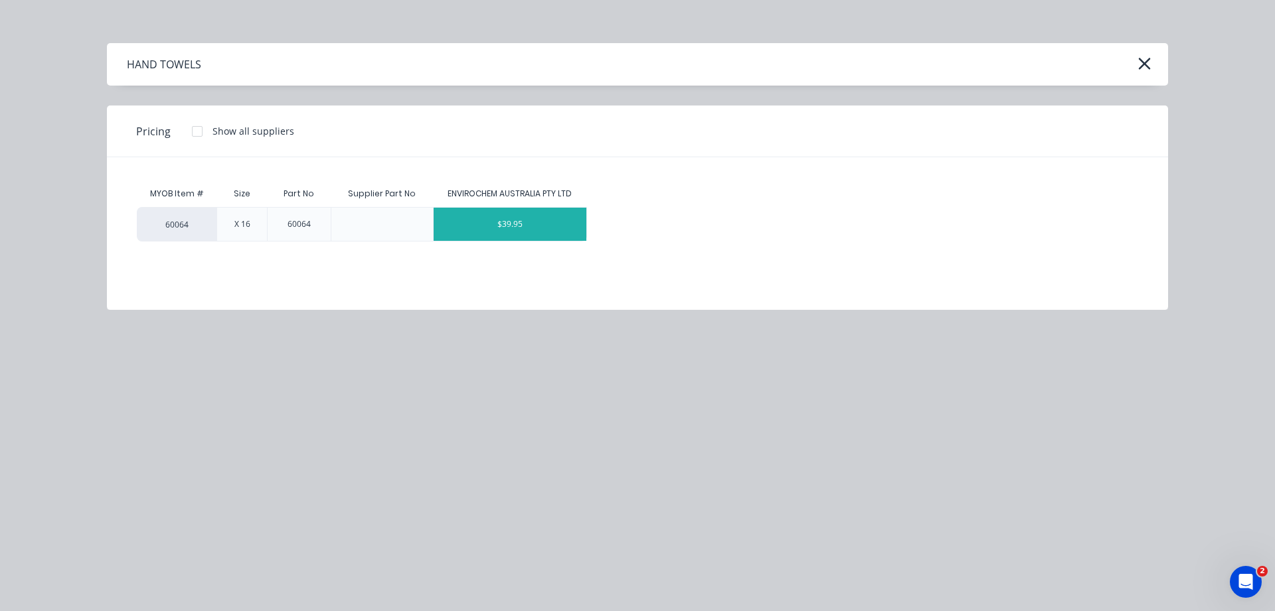
click at [515, 216] on div "$39.95" at bounding box center [510, 224] width 153 height 33
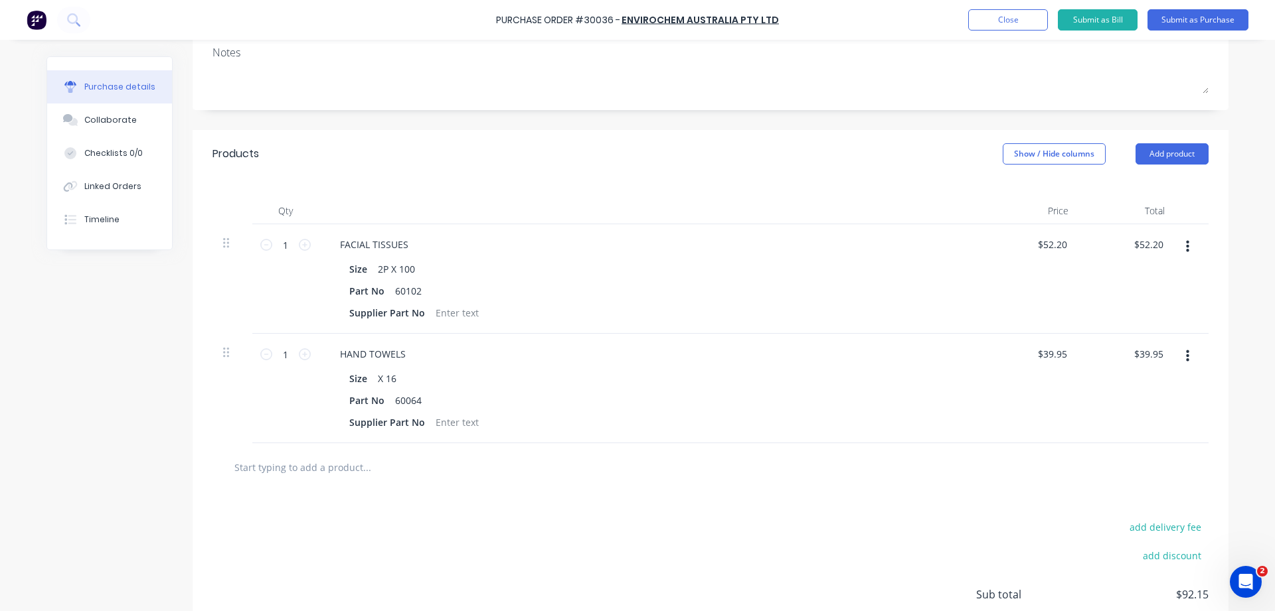
click at [236, 462] on input "text" at bounding box center [367, 467] width 266 height 27
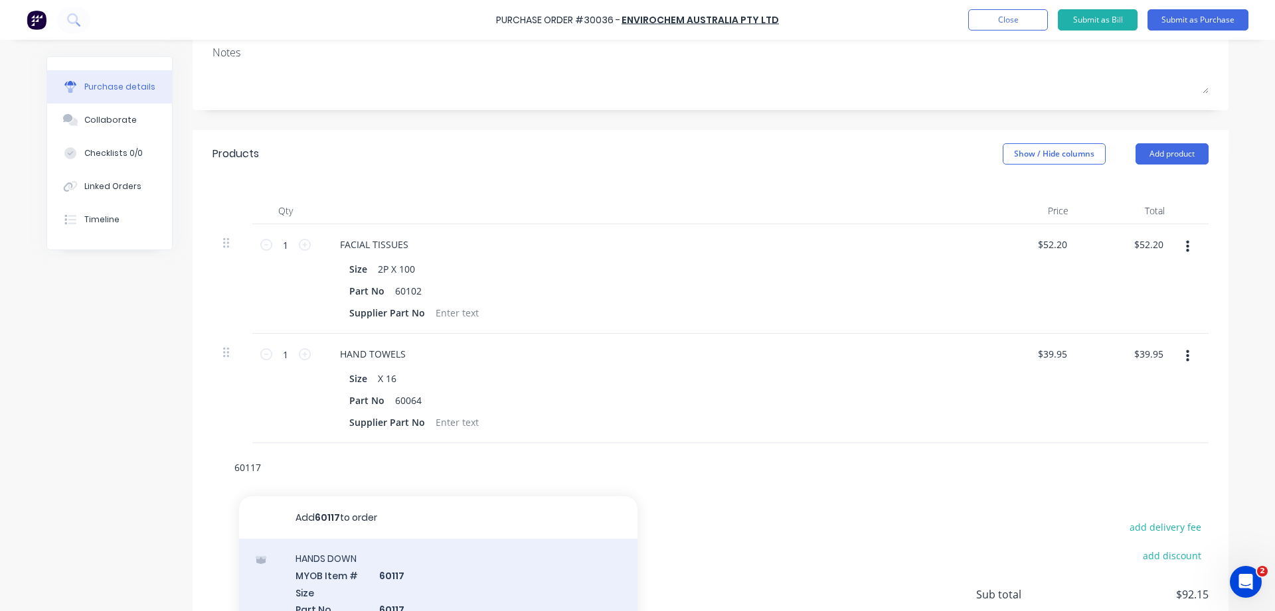
type input "60117"
click at [359, 563] on div "HANDS DOWN MYOB Item # 60117 Size Part No 60117 Supplier Part No Product variant" at bounding box center [438, 608] width 398 height 138
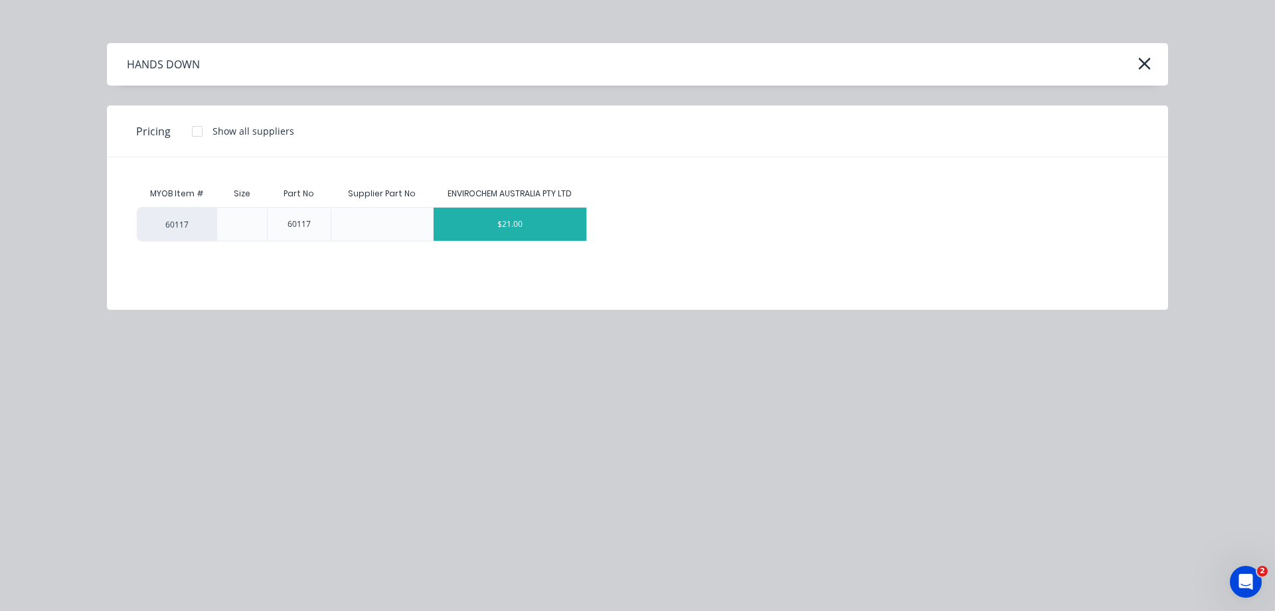
click at [520, 226] on div "$21.00" at bounding box center [510, 224] width 153 height 33
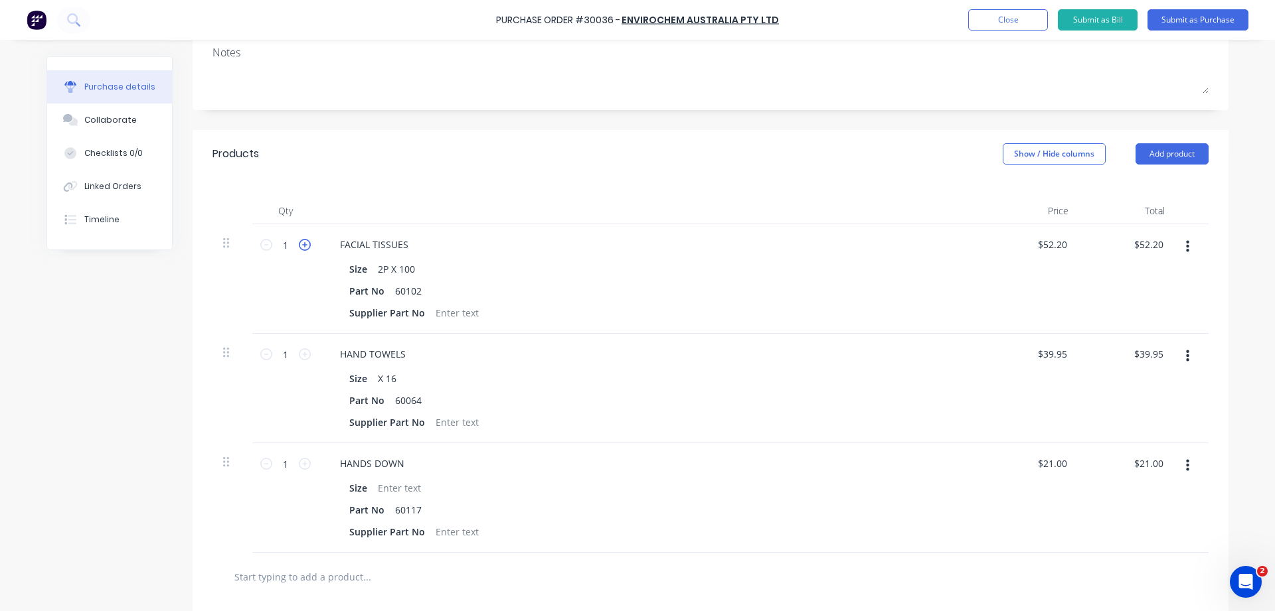
click at [308, 244] on icon at bounding box center [305, 245] width 12 height 12
type input "$104.40"
type input "2"
click at [306, 350] on icon at bounding box center [305, 355] width 12 height 12
type input "$79.90"
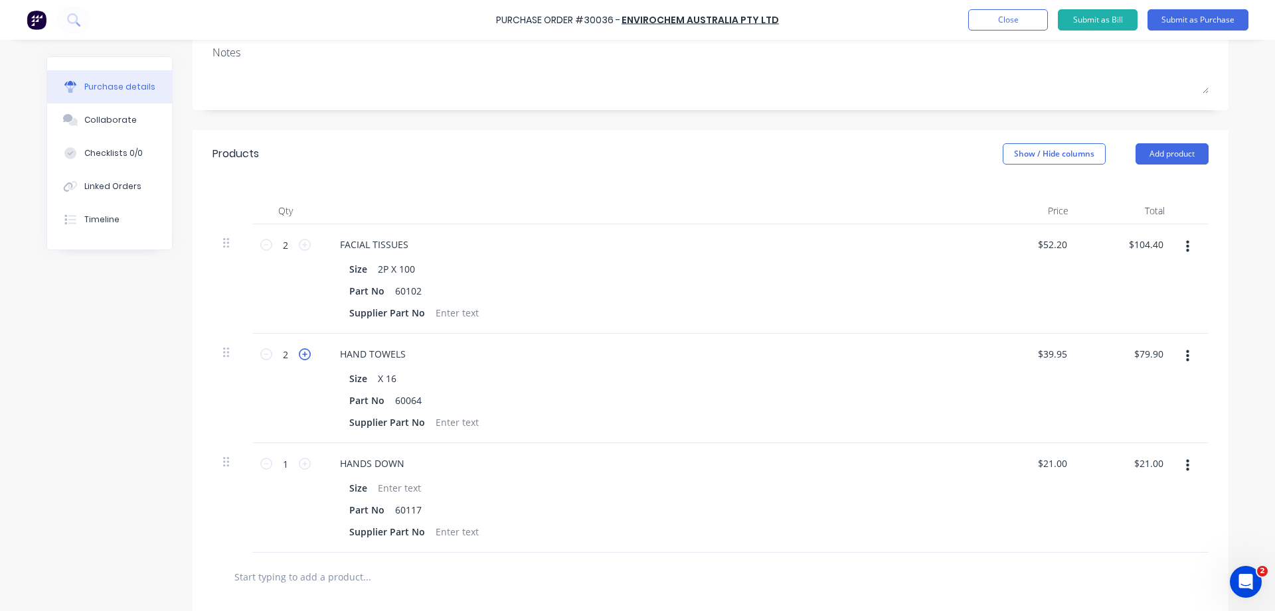
click at [306, 350] on icon at bounding box center [305, 355] width 12 height 12
type input "3"
type input "$119.85"
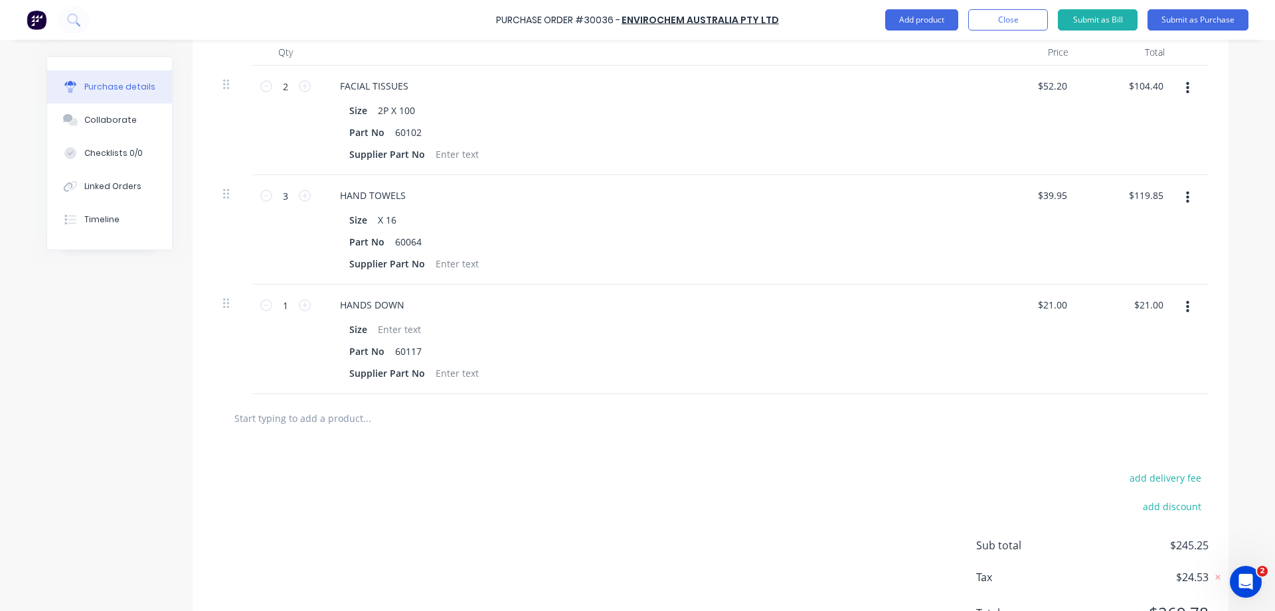
scroll to position [419, 0]
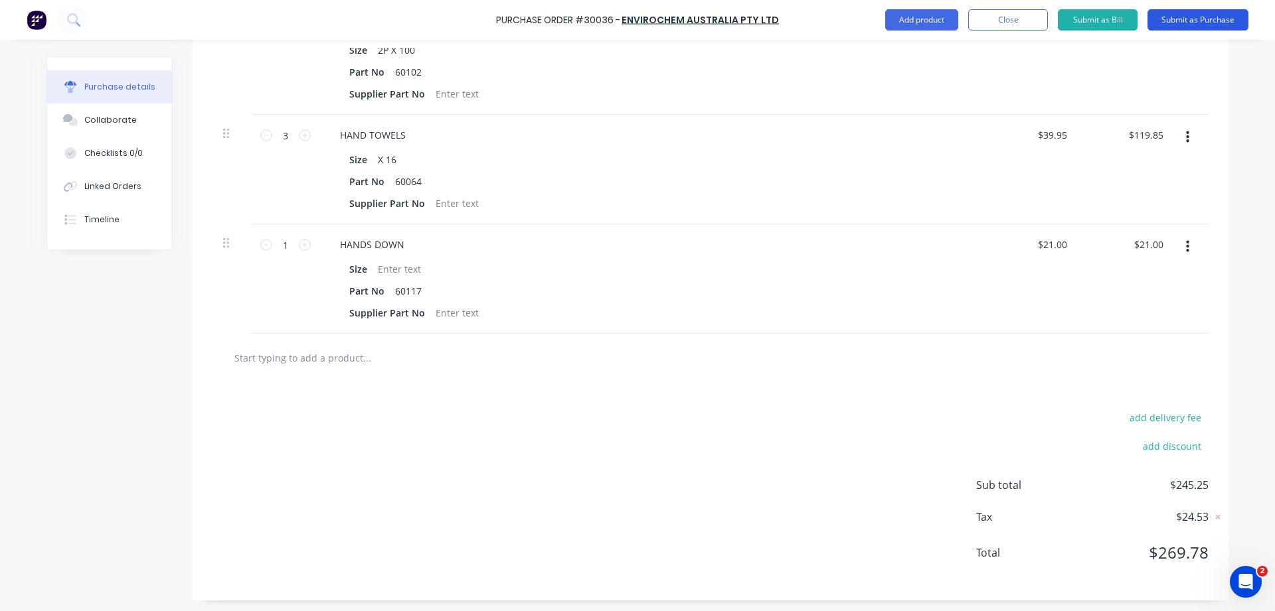
click at [1185, 21] on button "Submit as Purchase" at bounding box center [1197, 19] width 101 height 21
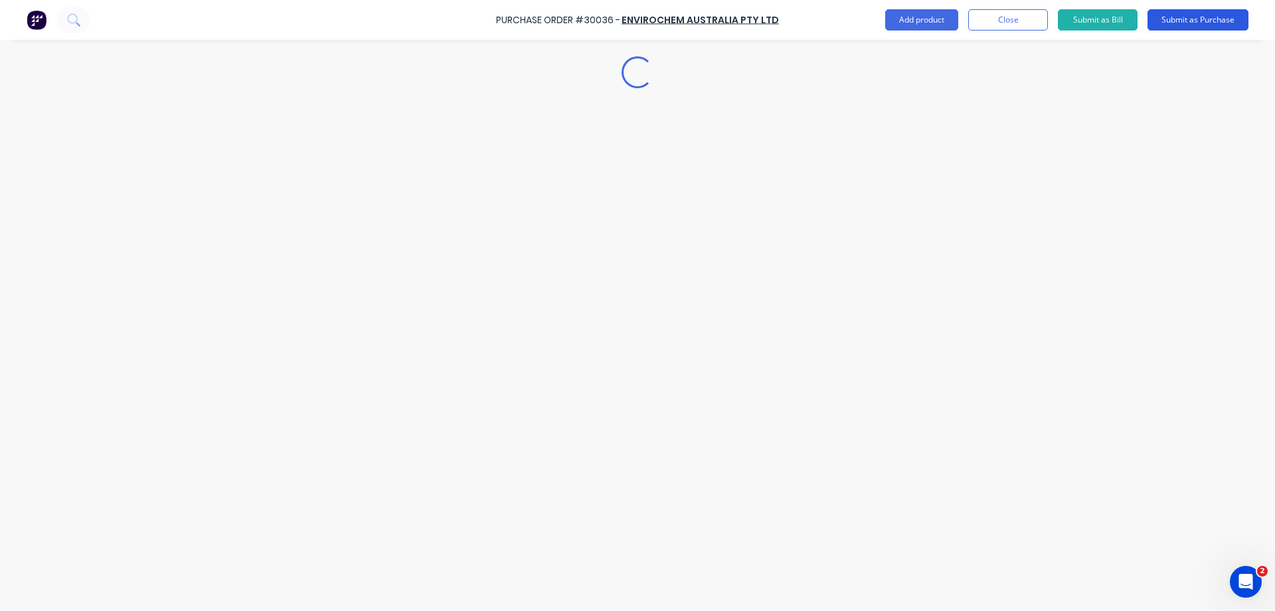
scroll to position [0, 0]
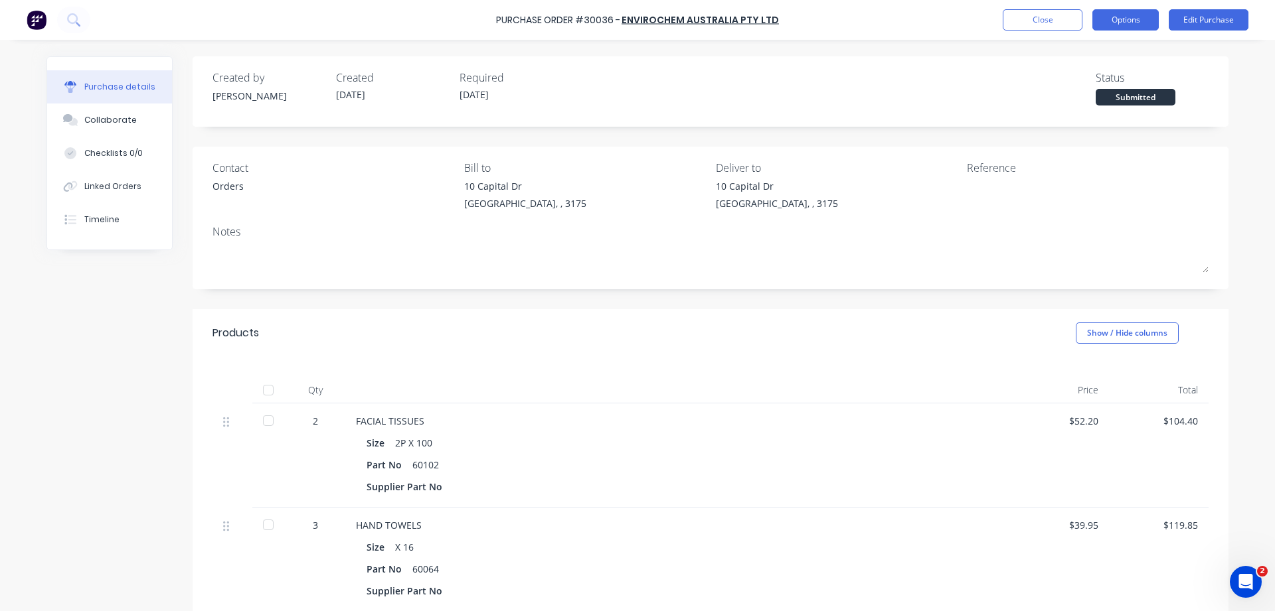
click at [1129, 20] on button "Options" at bounding box center [1125, 19] width 66 height 21
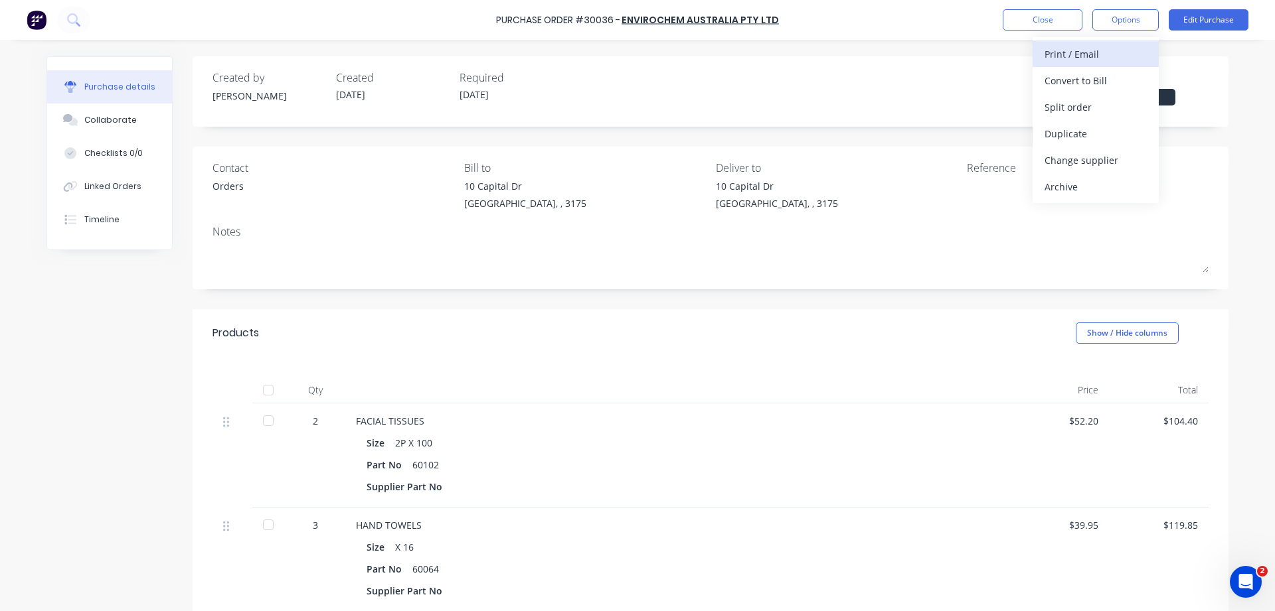
click at [1080, 56] on div "Print / Email" at bounding box center [1095, 53] width 102 height 19
click at [1075, 84] on div "With pricing" at bounding box center [1095, 80] width 102 height 19
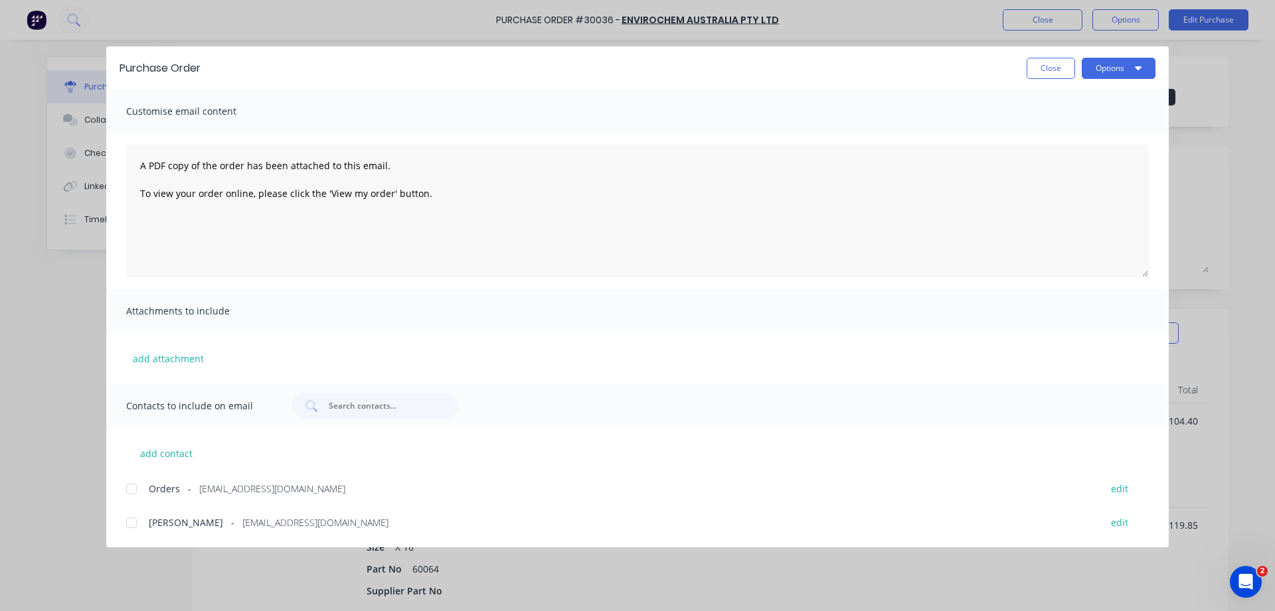
click at [131, 487] on div at bounding box center [131, 489] width 27 height 27
click at [1111, 68] on button "Options" at bounding box center [1119, 68] width 74 height 21
click at [1089, 151] on div "Email" at bounding box center [1092, 154] width 102 height 19
click at [1052, 71] on button "Close" at bounding box center [1050, 68] width 48 height 21
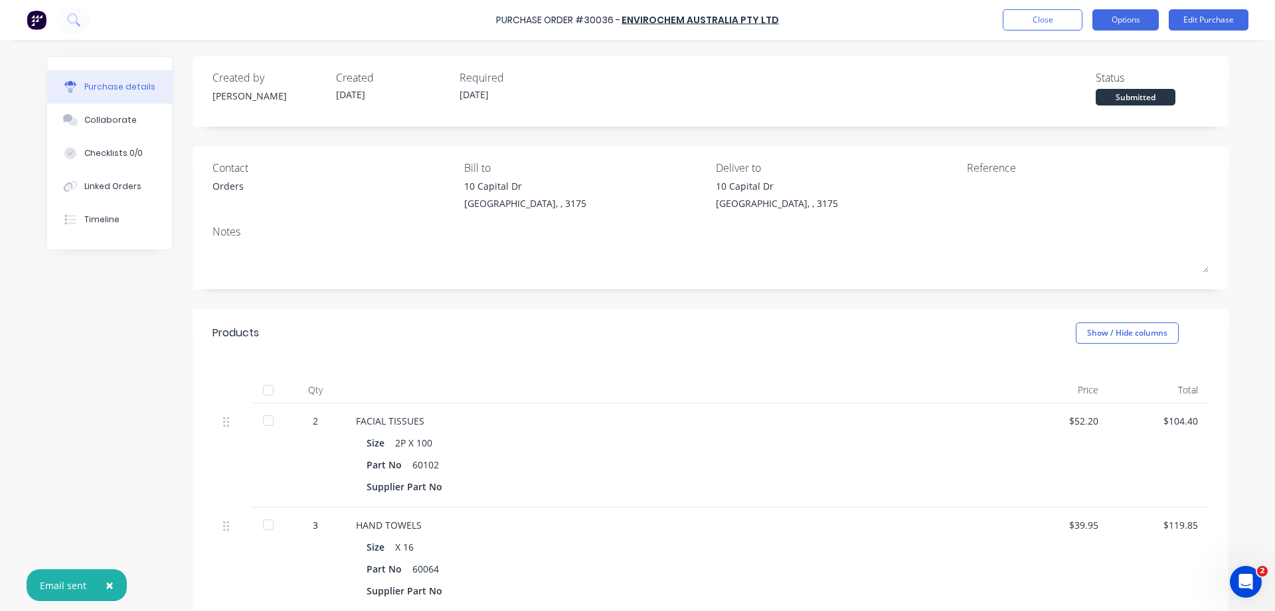
click at [1129, 21] on button "Options" at bounding box center [1125, 19] width 66 height 21
click at [1133, 93] on div "Submitted" at bounding box center [1135, 97] width 80 height 17
click at [1130, 25] on button "Options" at bounding box center [1125, 19] width 66 height 21
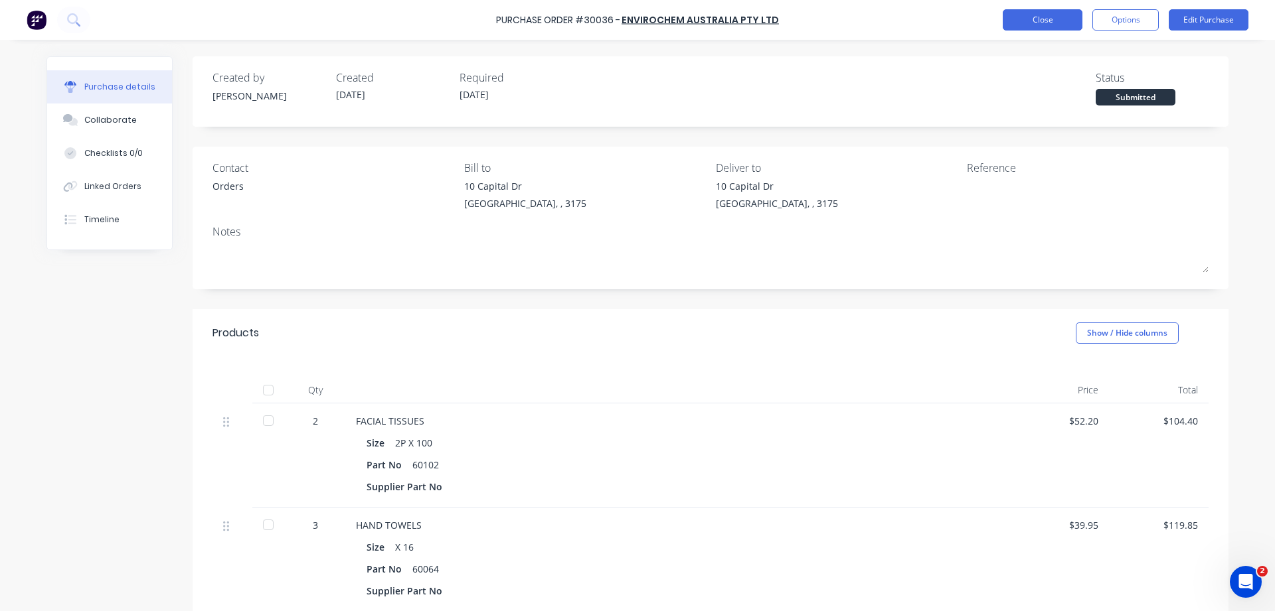
click at [1038, 24] on button "Close" at bounding box center [1043, 19] width 80 height 21
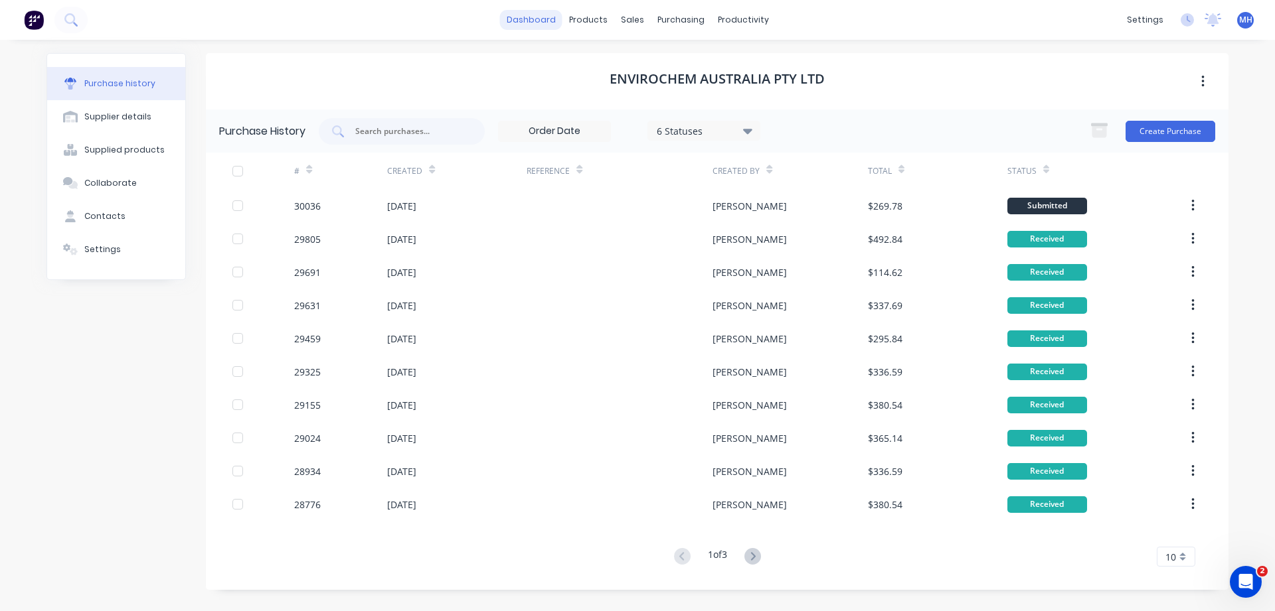
click at [537, 21] on link "dashboard" at bounding box center [531, 20] width 62 height 20
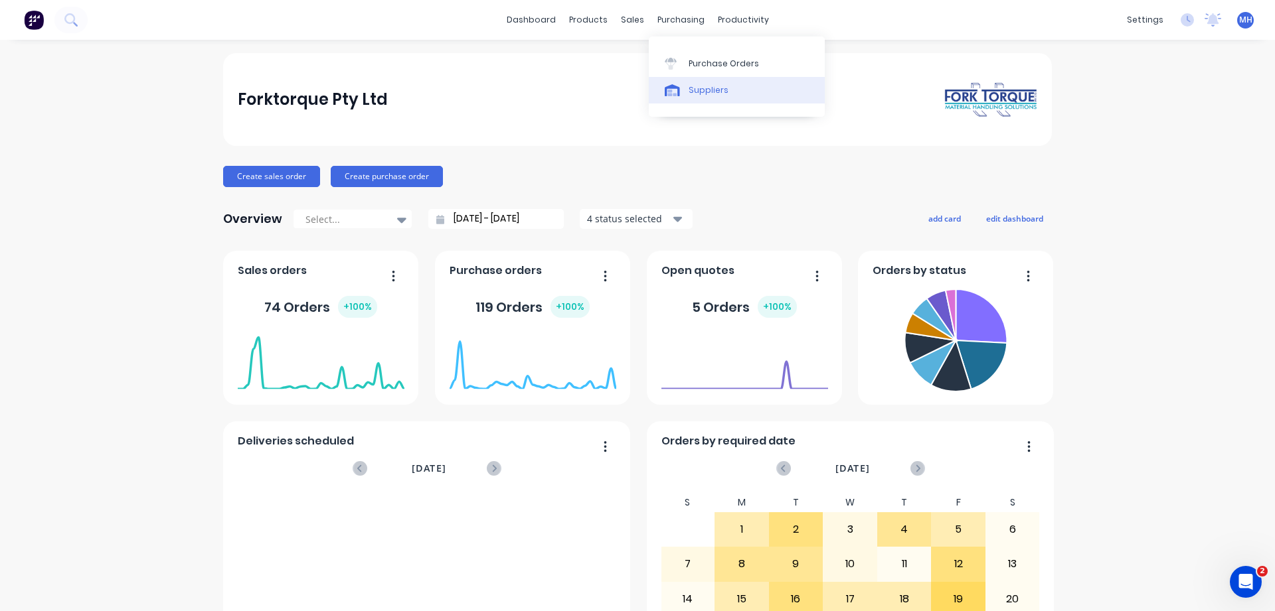
click at [696, 92] on div "Suppliers" at bounding box center [708, 90] width 40 height 12
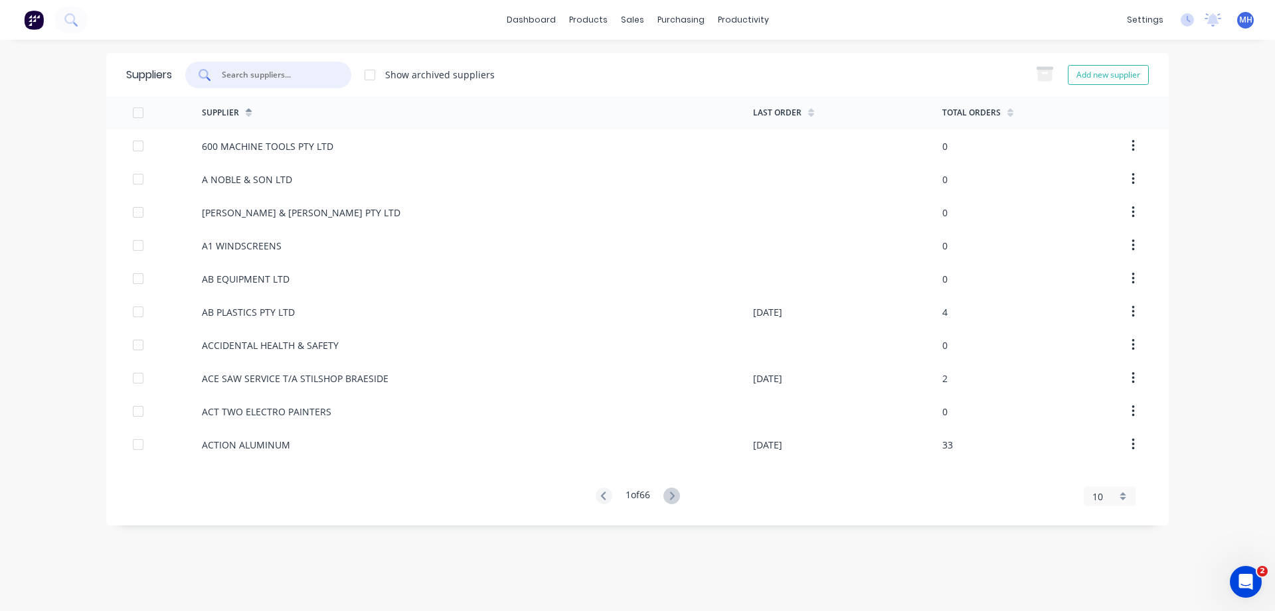
click at [248, 79] on input "text" at bounding box center [275, 74] width 110 height 13
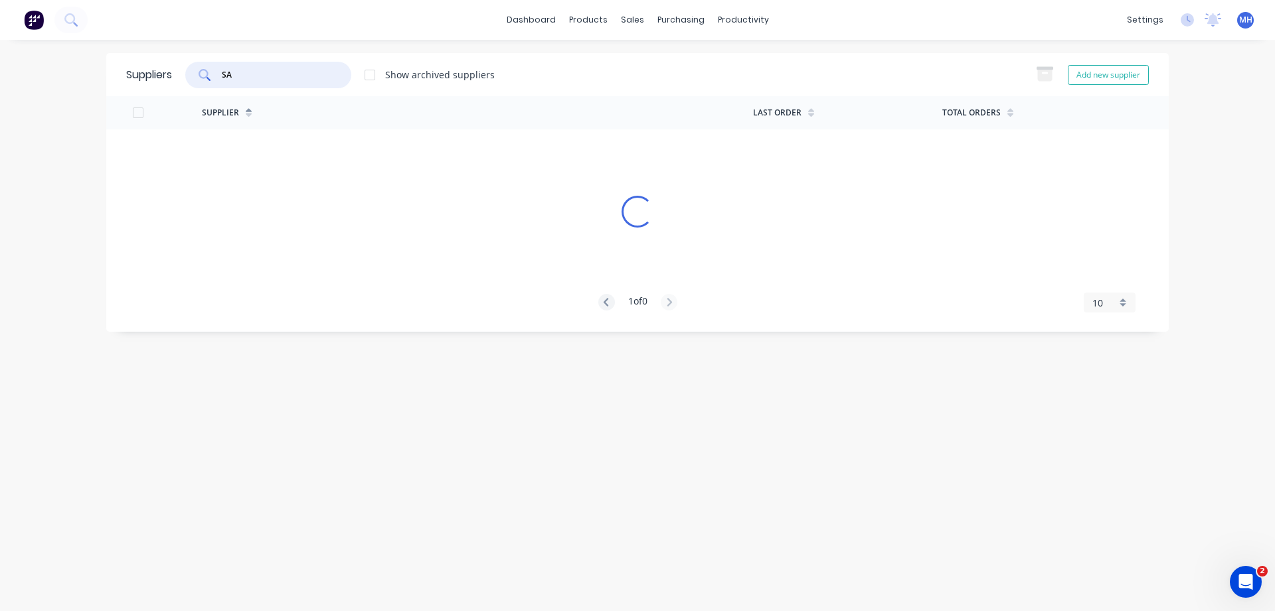
type input "S"
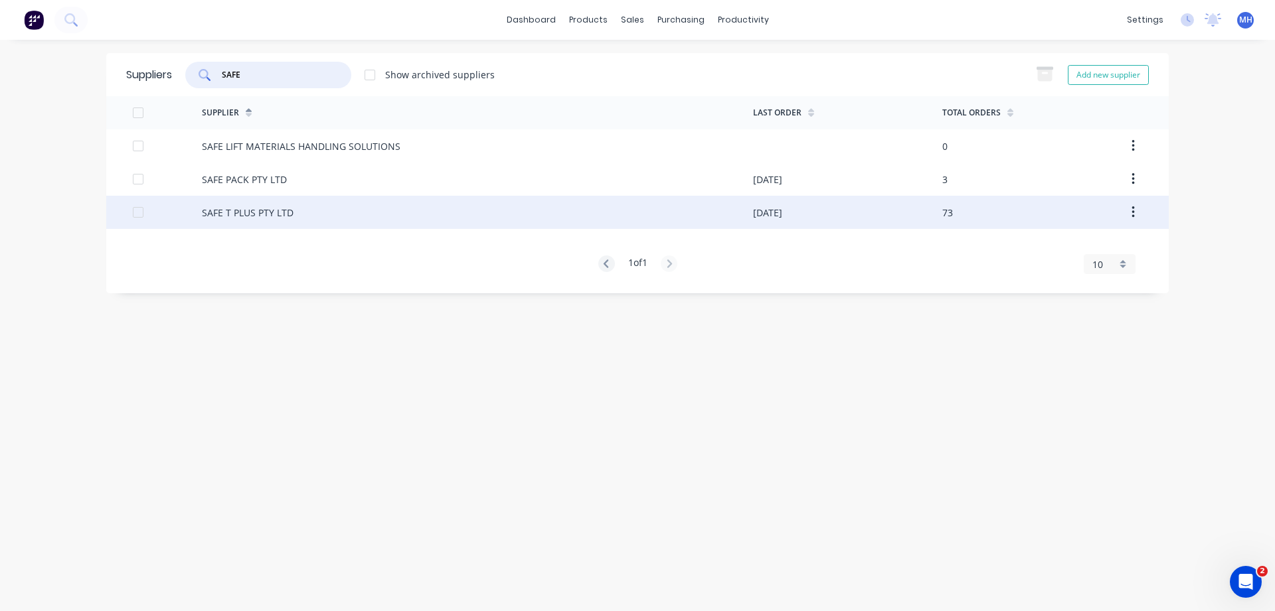
type input "SAFE"
click at [262, 218] on div "SAFE T PLUS PTY LTD" at bounding box center [248, 213] width 92 height 14
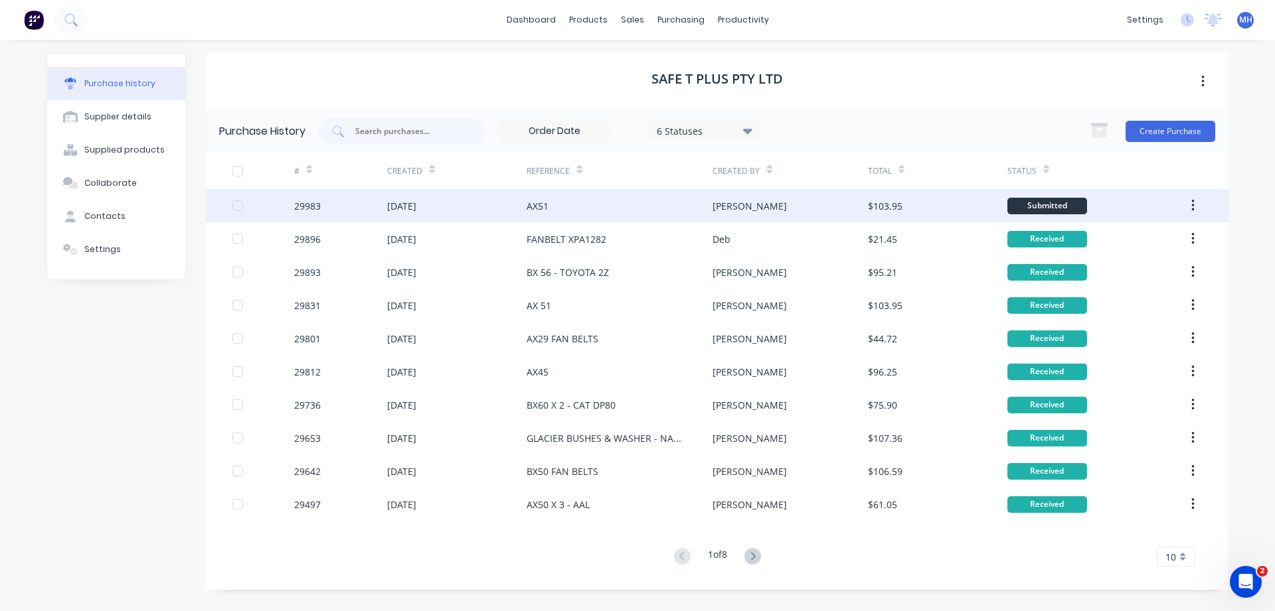
click at [506, 215] on div "[DATE]" at bounding box center [456, 205] width 139 height 33
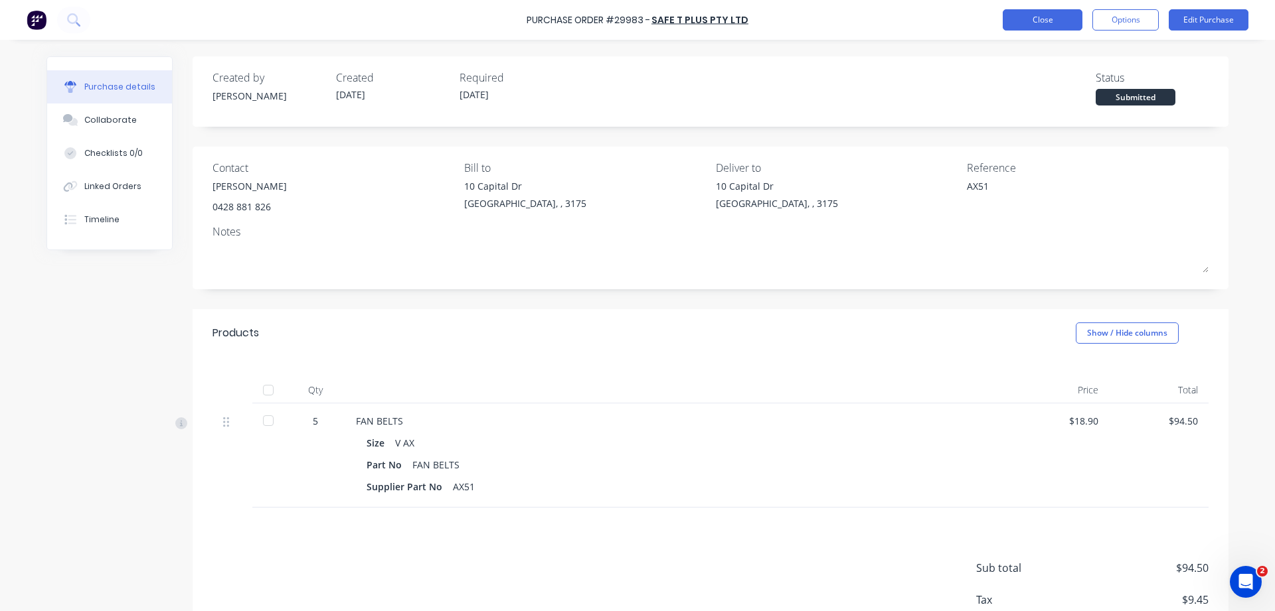
click at [1070, 19] on button "Close" at bounding box center [1043, 19] width 80 height 21
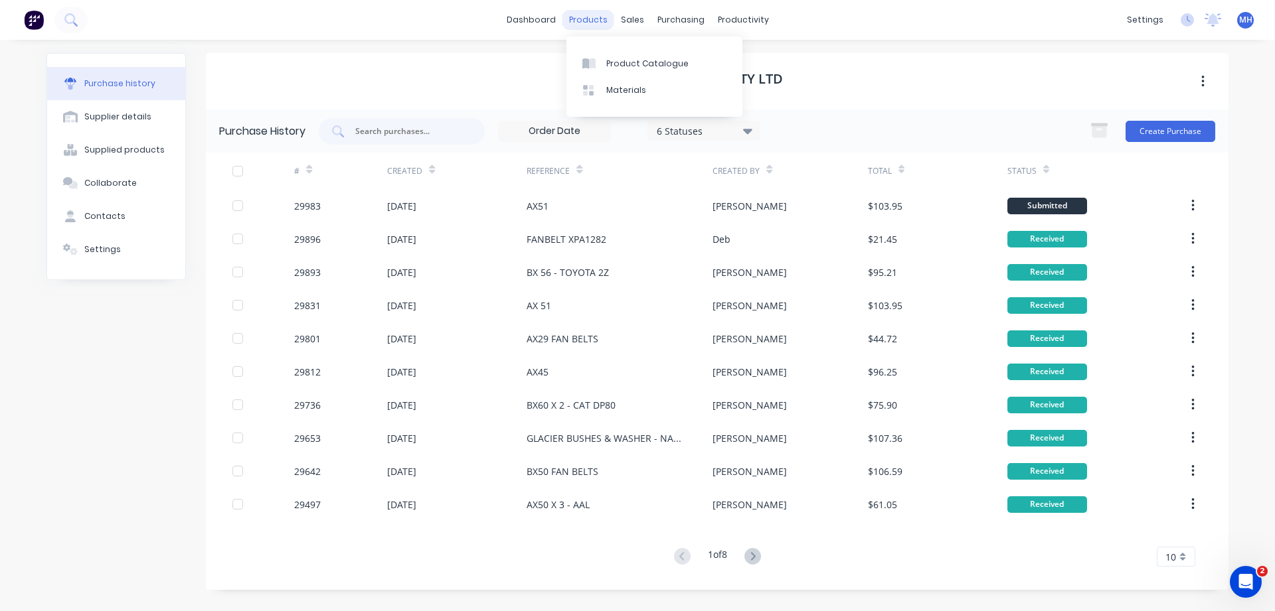
click at [590, 24] on div "products" at bounding box center [588, 20] width 52 height 20
click at [594, 66] on icon at bounding box center [592, 63] width 7 height 11
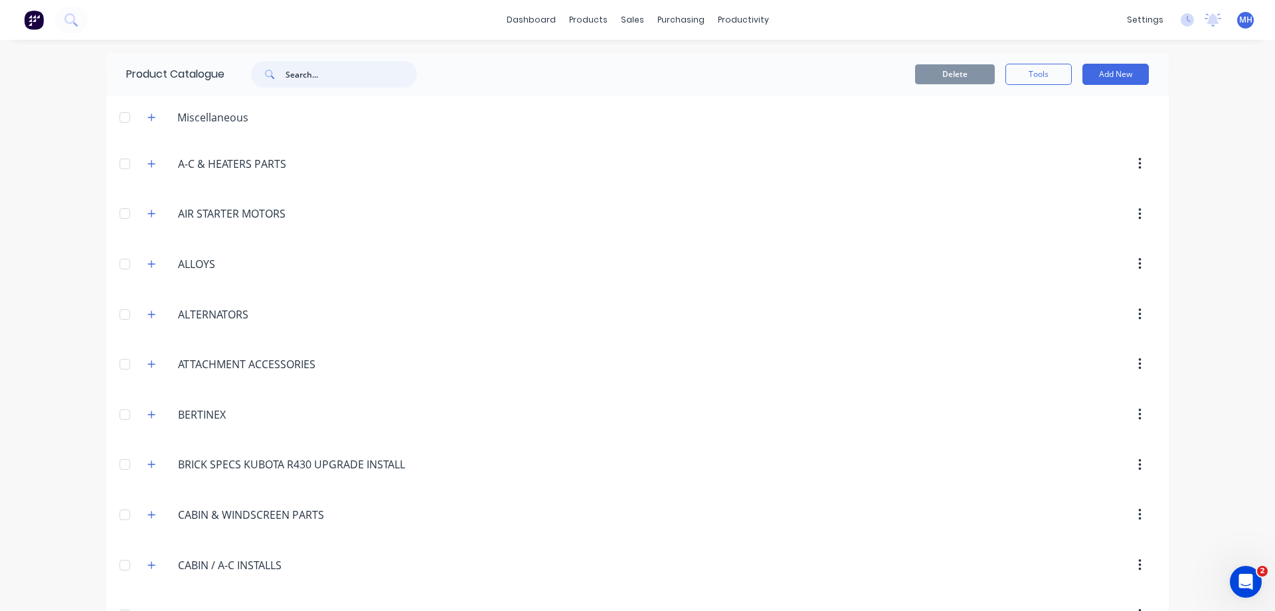
click at [329, 66] on input "text" at bounding box center [350, 74] width 131 height 27
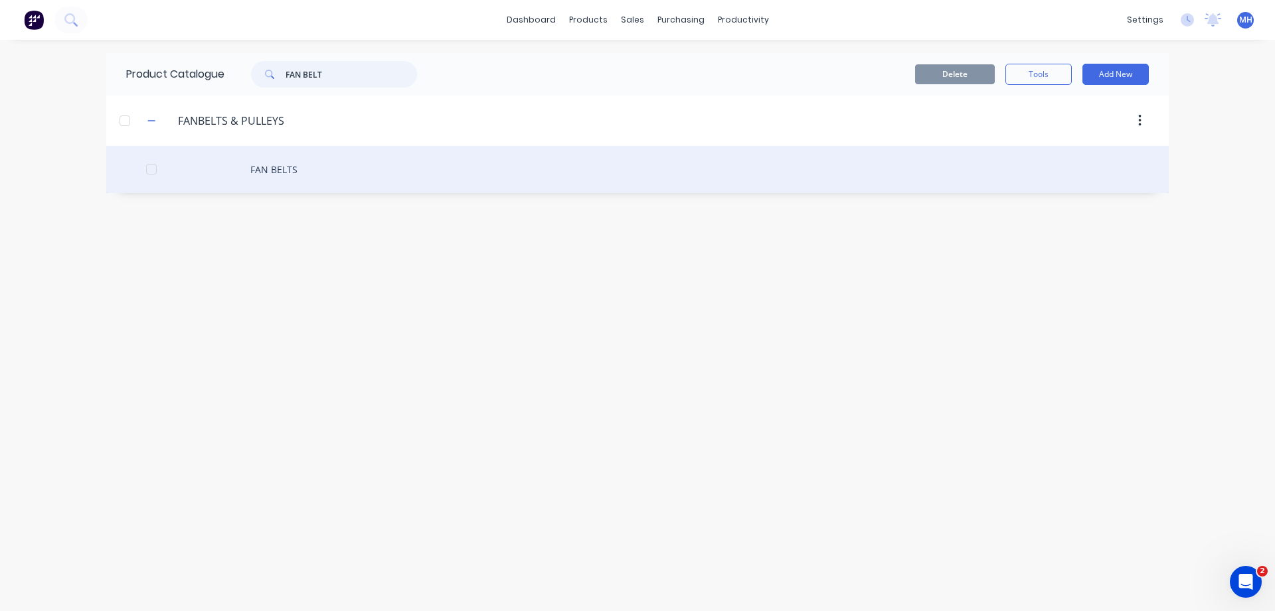
type input "FAN BELT"
click at [276, 165] on div "FAN BELTS" at bounding box center [637, 169] width 1062 height 47
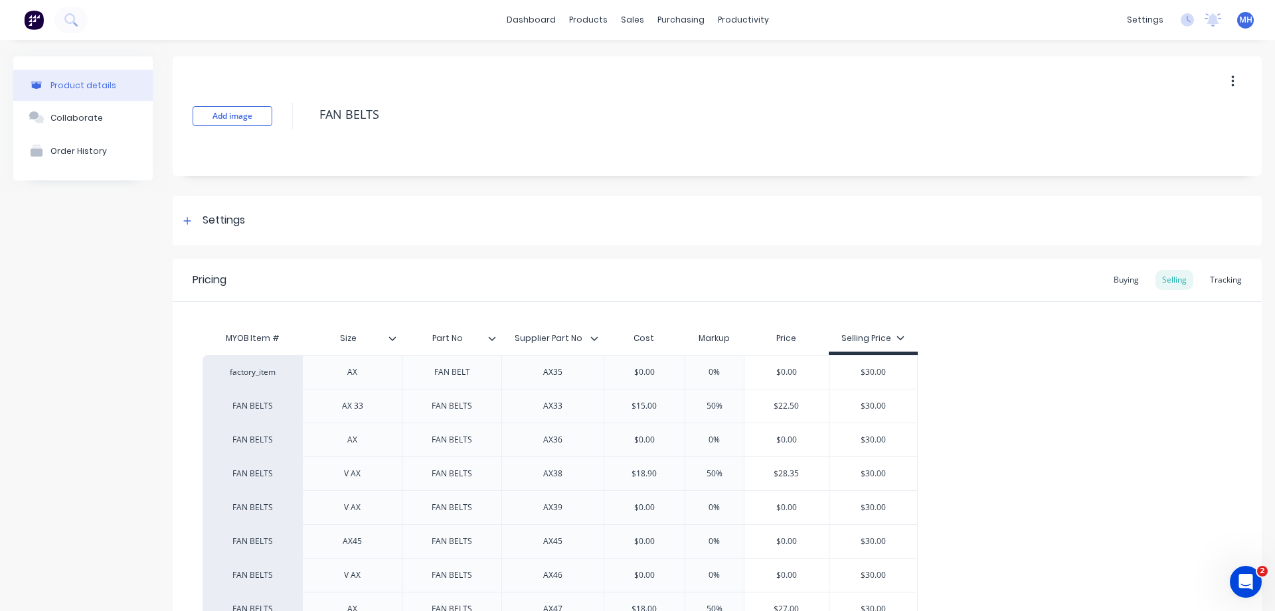
drag, startPoint x: 382, startPoint y: 120, endPoint x: 234, endPoint y: 99, distance: 149.5
click at [313, 100] on textarea "FAN BELTS" at bounding box center [732, 114] width 839 height 31
click at [666, 19] on div "purchasing" at bounding box center [681, 20] width 60 height 20
click at [716, 69] on div "Purchase Orders" at bounding box center [723, 64] width 70 height 12
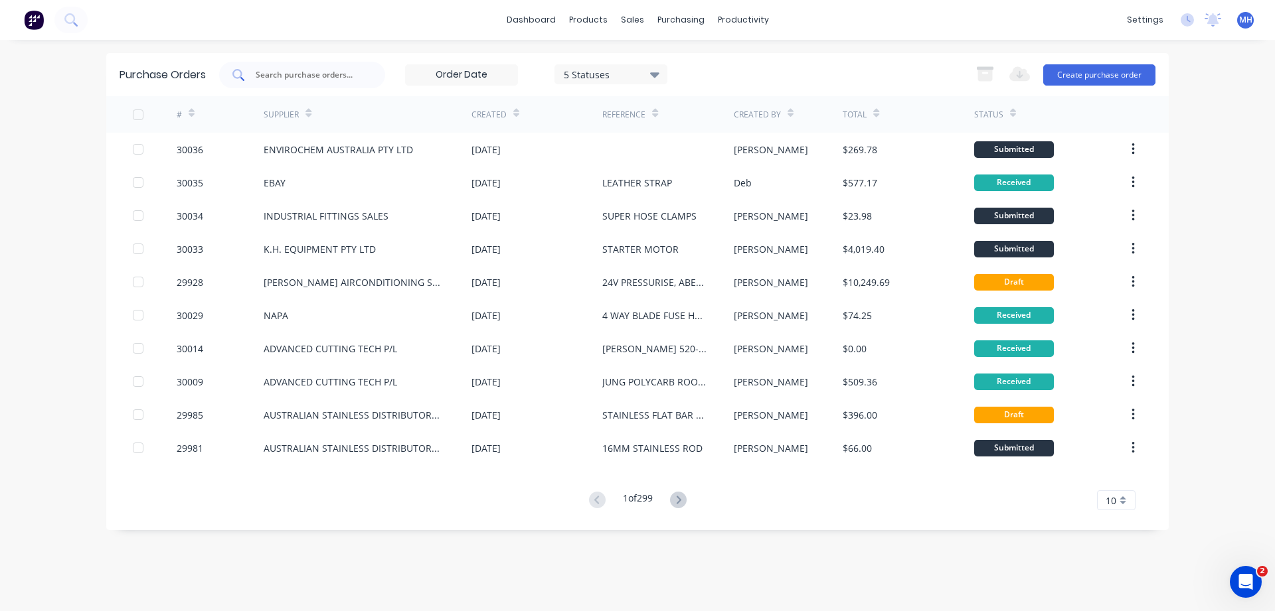
click at [254, 68] on div at bounding box center [302, 75] width 166 height 27
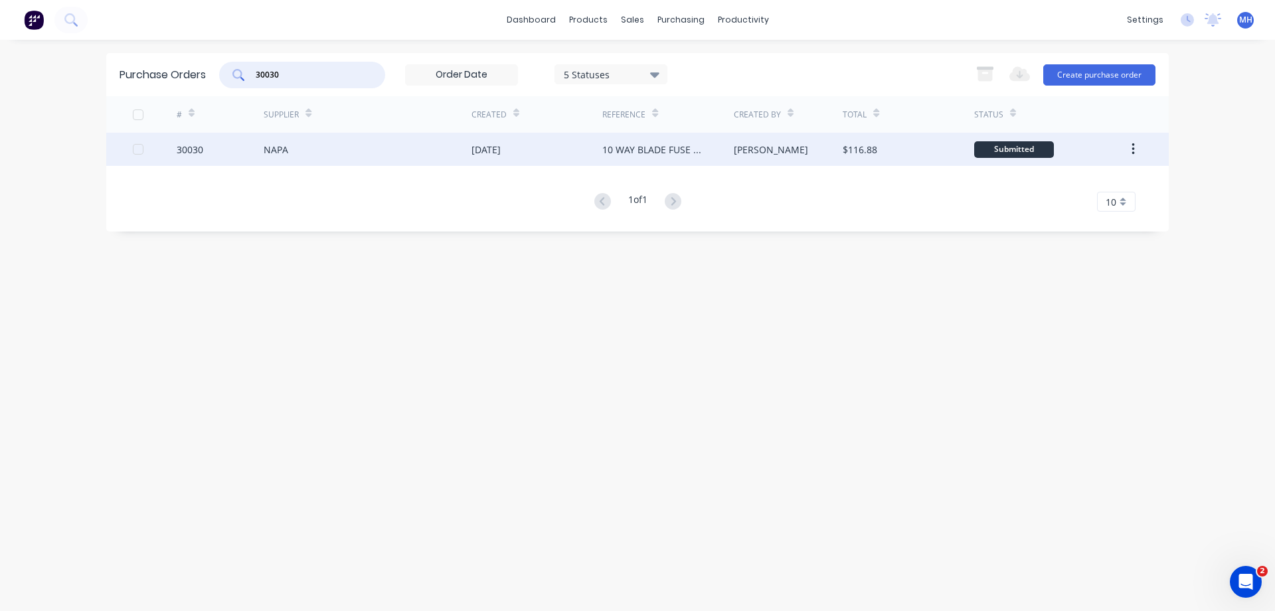
type input "30030"
click at [285, 151] on div "NAPA" at bounding box center [276, 150] width 25 height 14
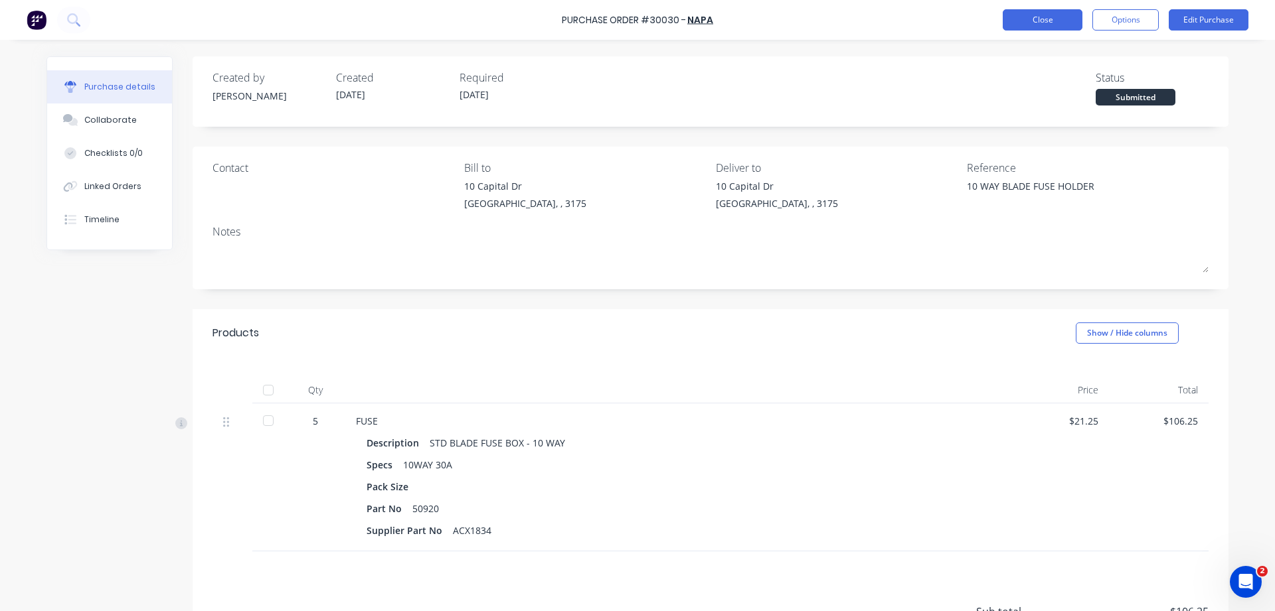
click at [1045, 23] on button "Close" at bounding box center [1043, 19] width 80 height 21
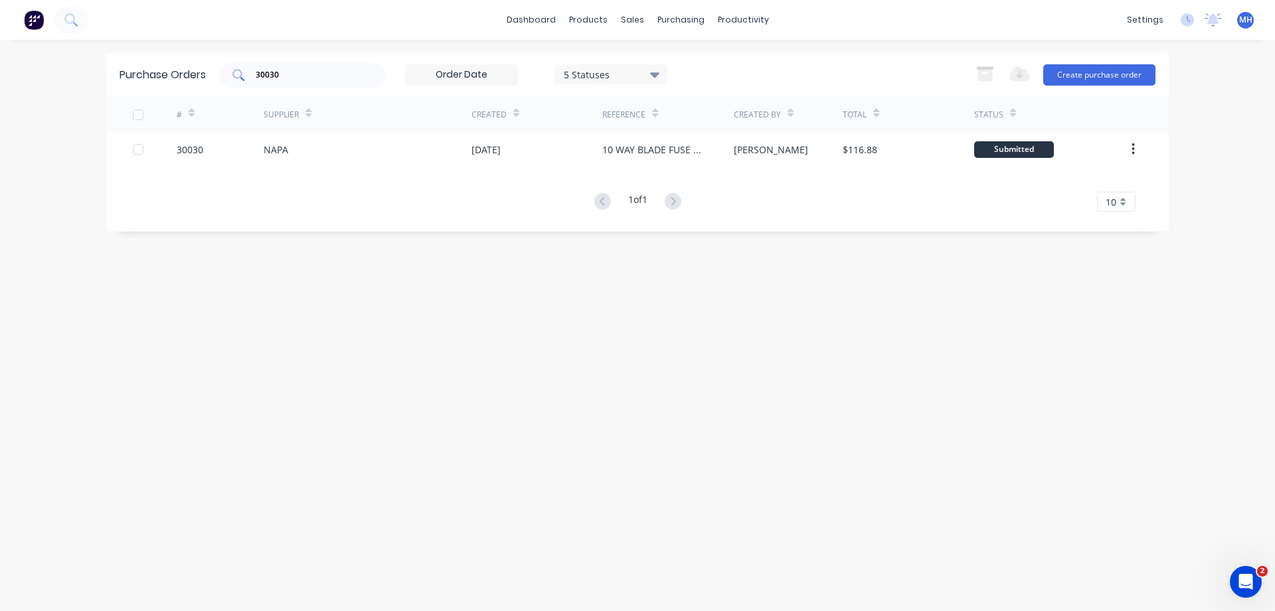
click at [289, 72] on input "30030" at bounding box center [309, 74] width 110 height 13
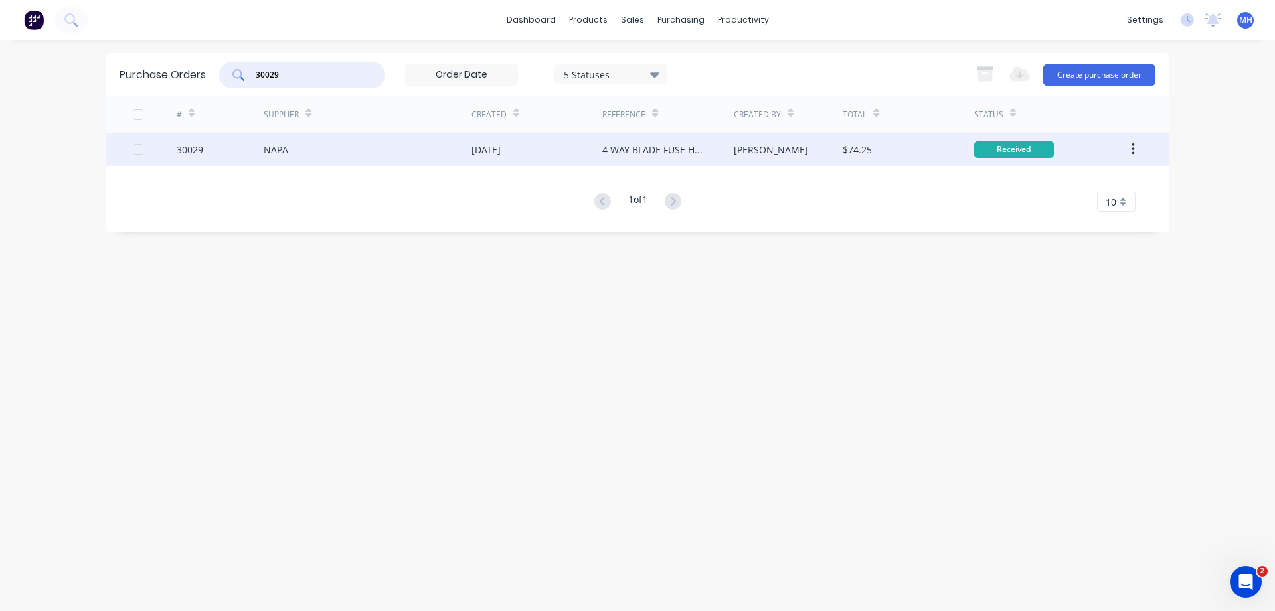
type input "30029"
click at [291, 147] on div "NAPA" at bounding box center [368, 149] width 208 height 33
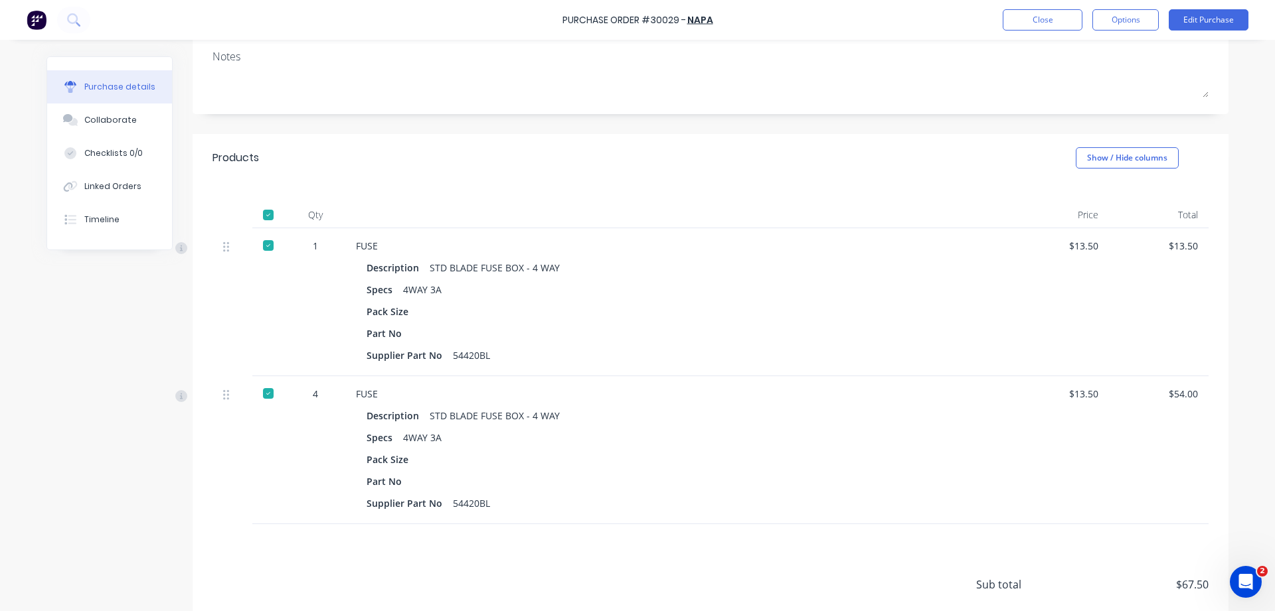
scroll to position [227, 0]
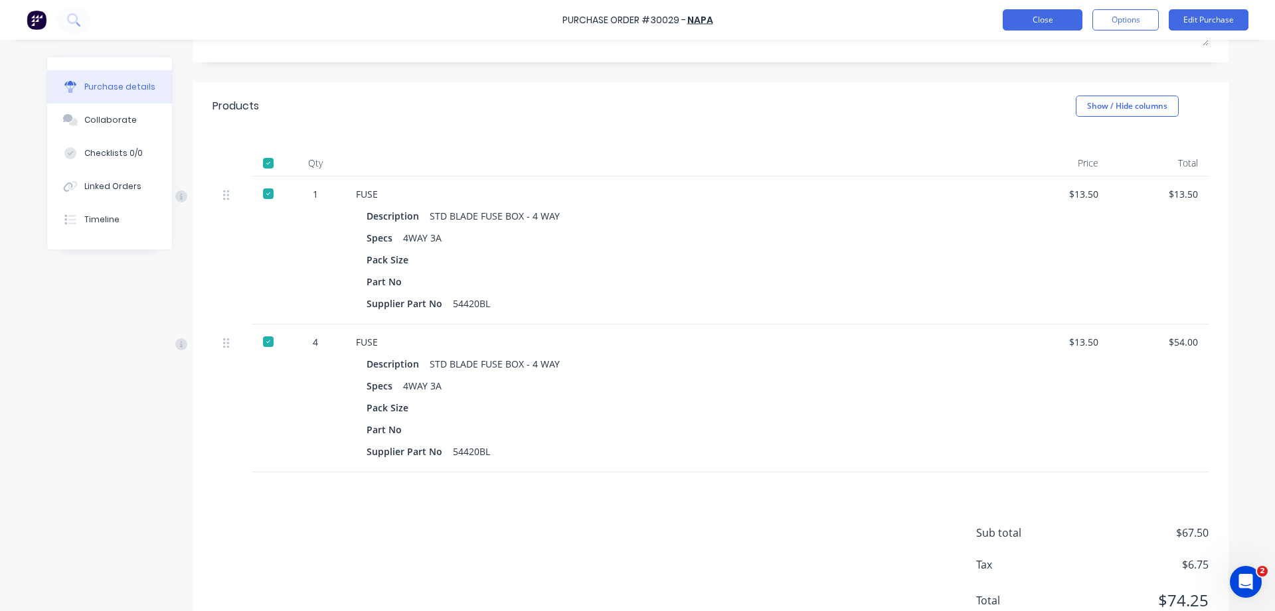
click at [1043, 23] on button "Close" at bounding box center [1043, 19] width 80 height 21
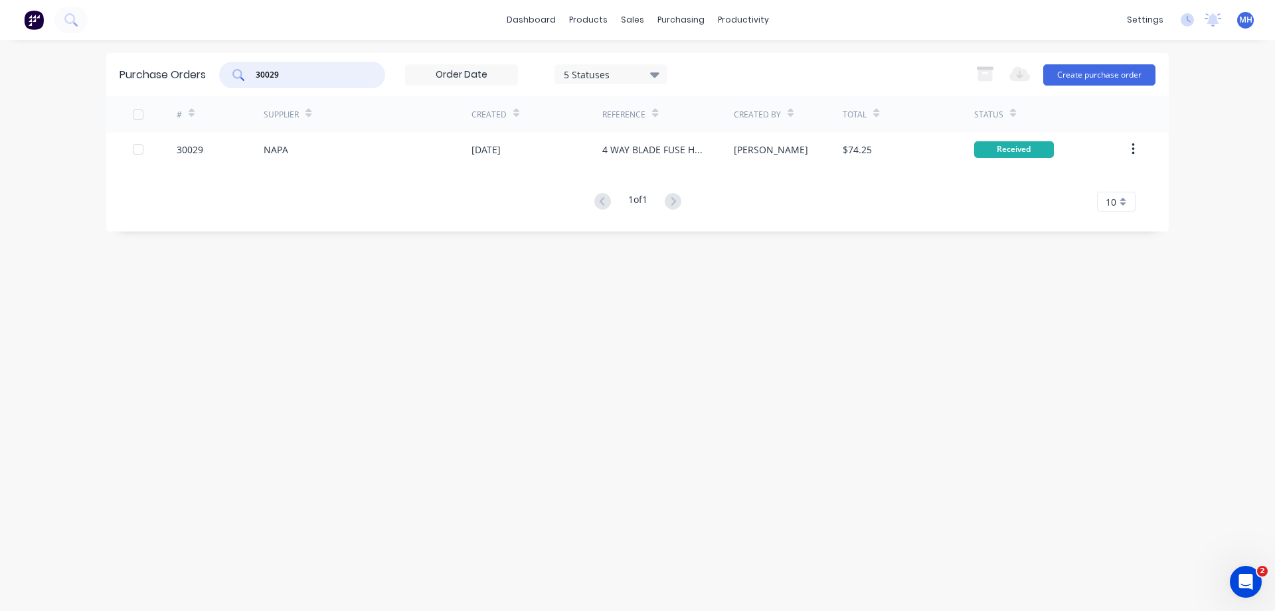
drag, startPoint x: 285, startPoint y: 72, endPoint x: 165, endPoint y: 62, distance: 119.9
click at [254, 68] on input "30029" at bounding box center [309, 74] width 110 height 13
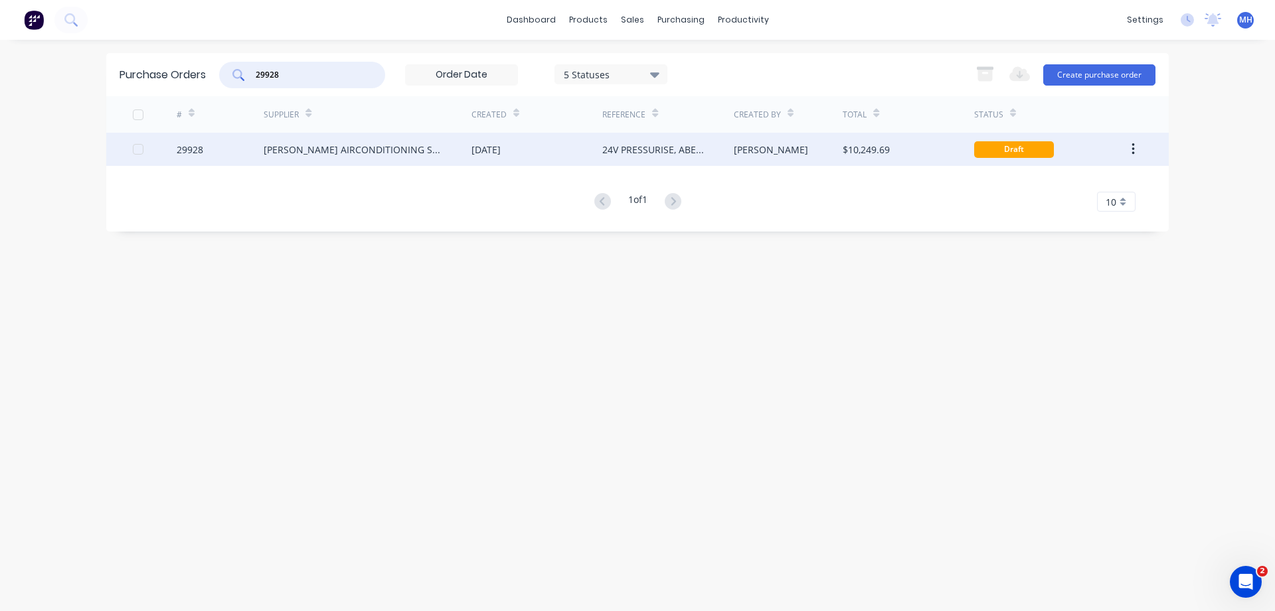
type input "29928"
click at [293, 149] on div "[PERSON_NAME] AIRCONDITIONING SERVICE PTY LTD" at bounding box center [354, 150] width 181 height 14
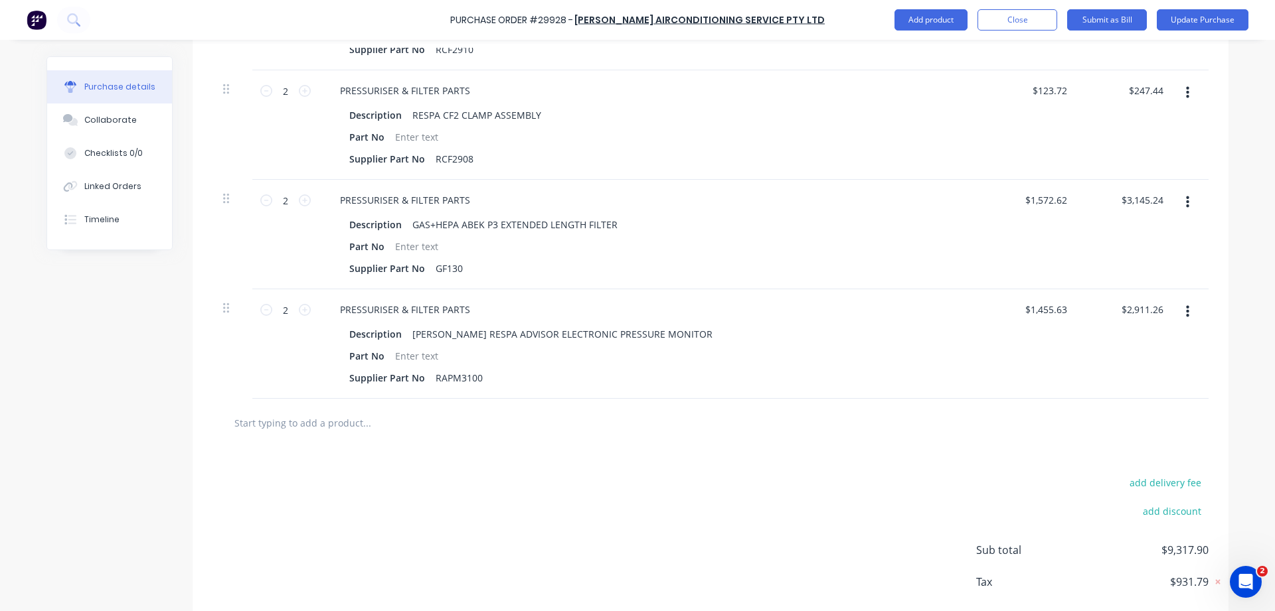
scroll to position [638, 0]
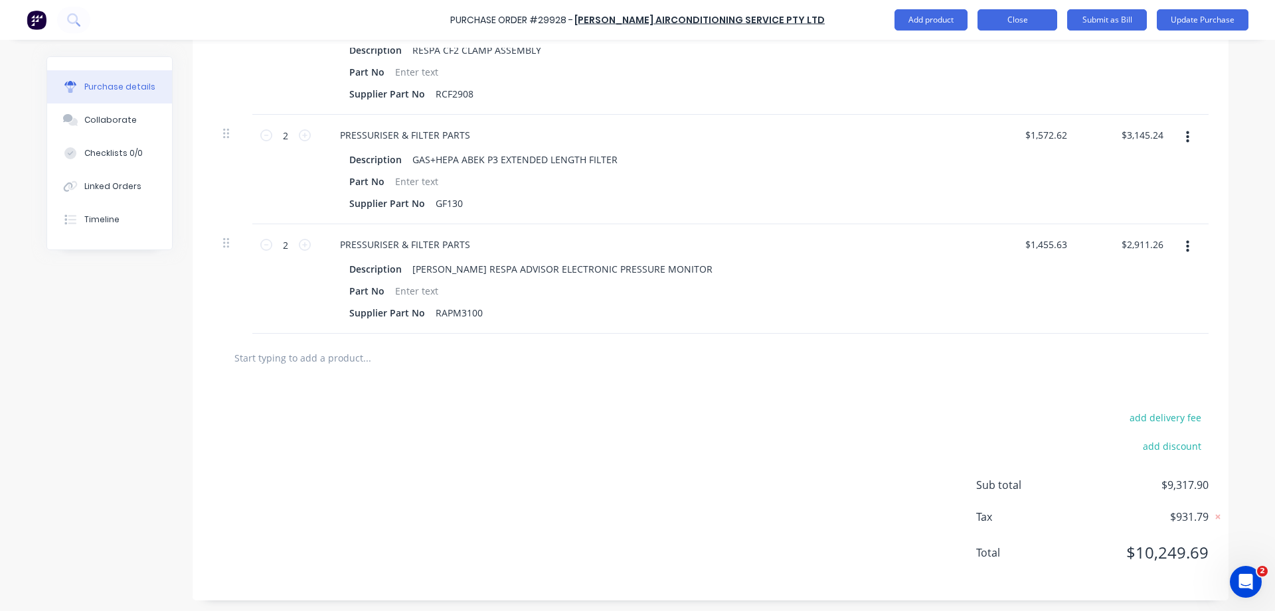
click at [1007, 15] on button "Close" at bounding box center [1017, 19] width 80 height 21
